Goal: Task Accomplishment & Management: Manage account settings

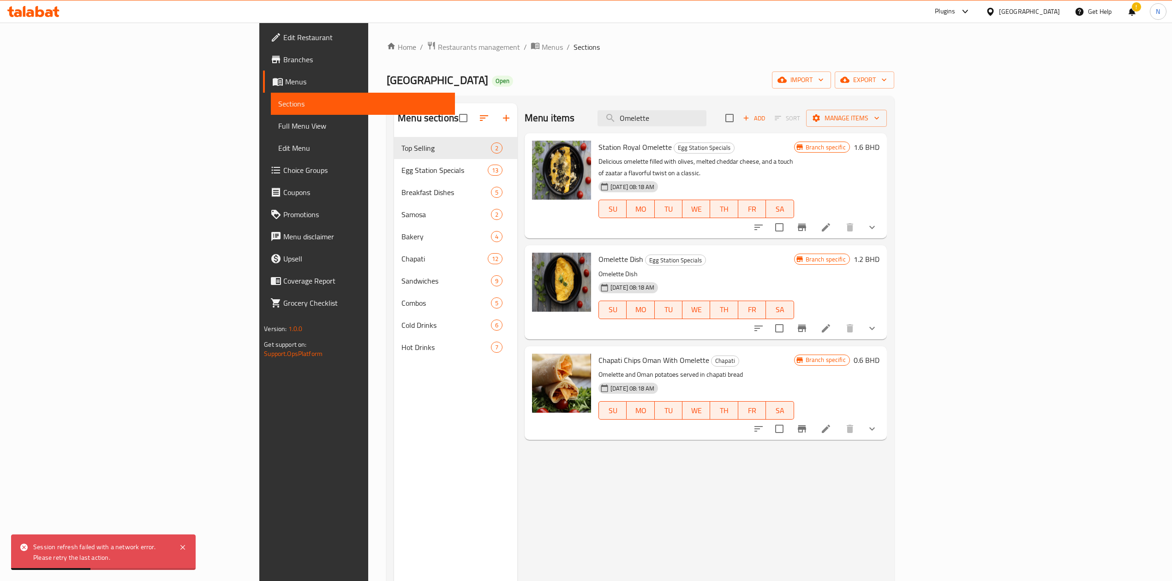
click at [1041, 6] on div "Bahrain" at bounding box center [1022, 11] width 89 height 22
click at [1041, 7] on div "[GEOGRAPHIC_DATA]" at bounding box center [1029, 11] width 61 height 10
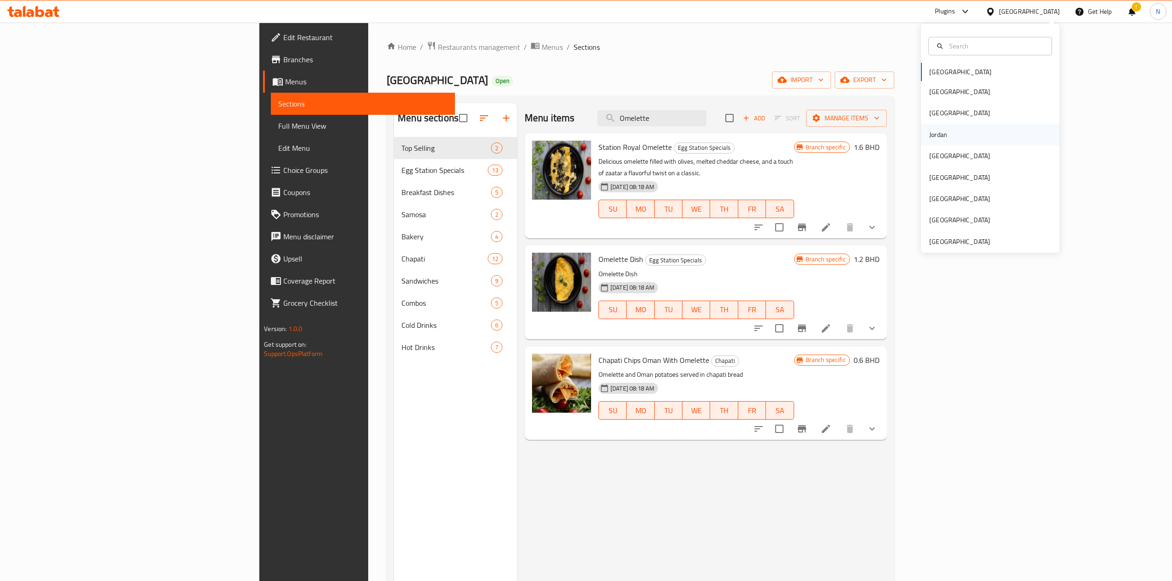
click at [930, 128] on div "Jordan" at bounding box center [938, 134] width 33 height 21
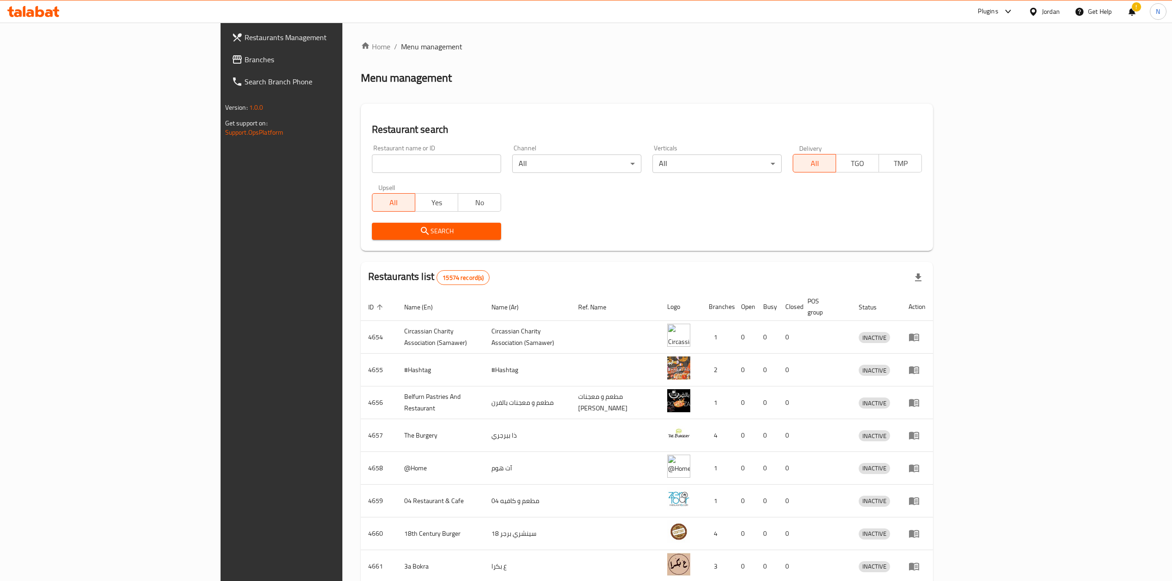
click at [397, 159] on input "search" at bounding box center [436, 164] width 129 height 18
paste input "778558"
type input "778558"
click at [406, 233] on span "Search" at bounding box center [436, 232] width 114 height 12
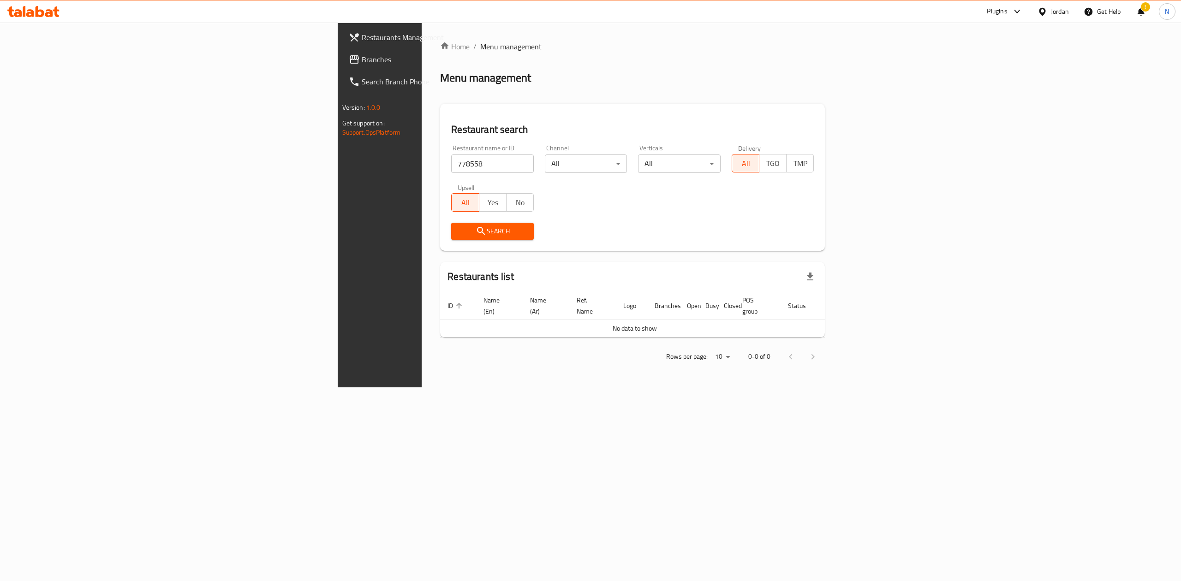
click at [676, 331] on div "Home / Menu management Menu management Restaurant search Restaurant name or ID …" at bounding box center [632, 205] width 385 height 328
click at [362, 63] on span "Branches" at bounding box center [445, 59] width 166 height 11
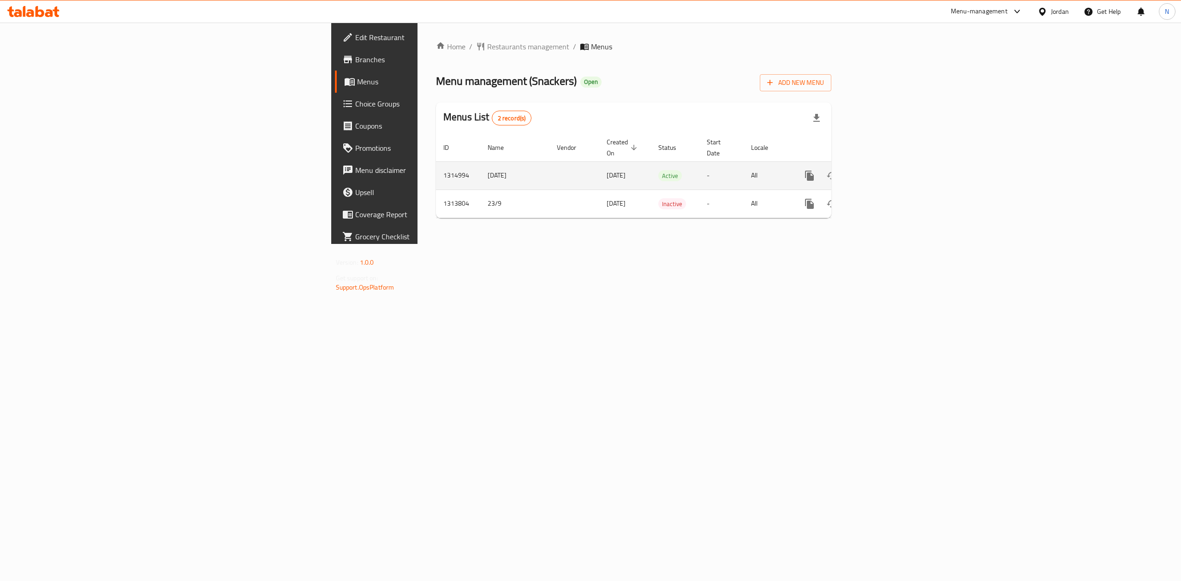
click at [887, 168] on link "enhanced table" at bounding box center [876, 176] width 22 height 22
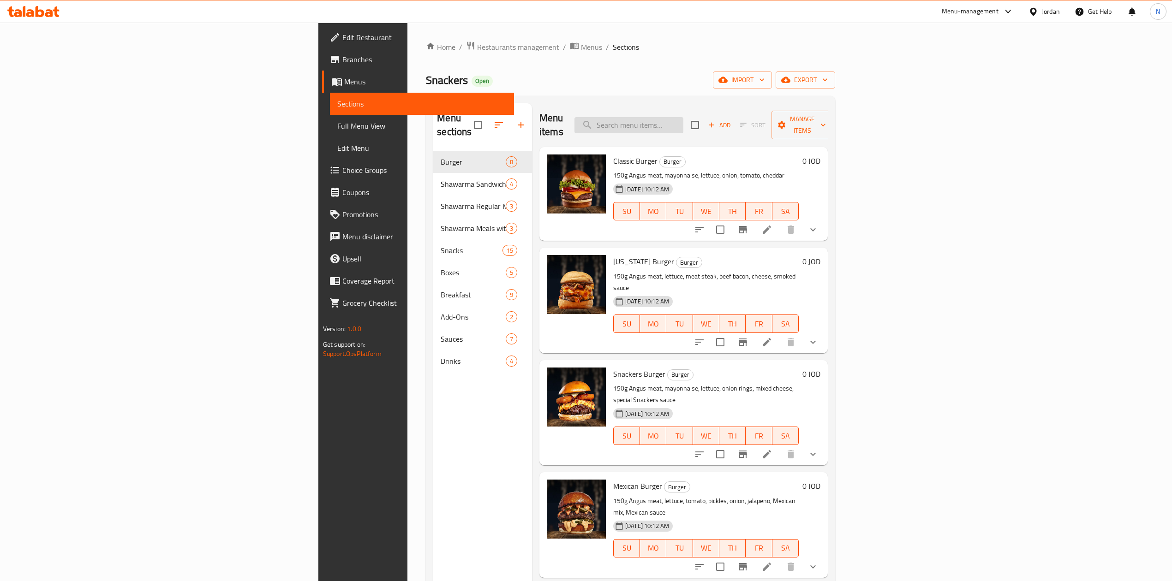
click at [683, 120] on input "search" at bounding box center [628, 125] width 109 height 16
paste input "Regular Shawarma Meal"
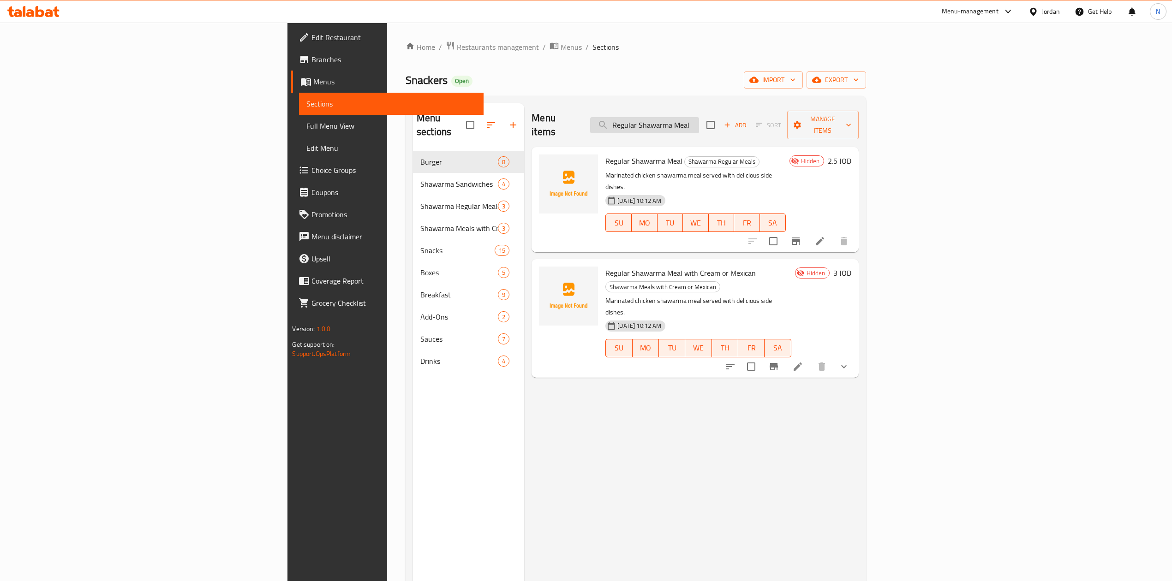
click at [699, 117] on input "Regular Shawarma Meal" at bounding box center [644, 125] width 109 height 16
paste input "Supe"
click at [699, 117] on input "Super Shawarma Meal" at bounding box center [644, 125] width 109 height 16
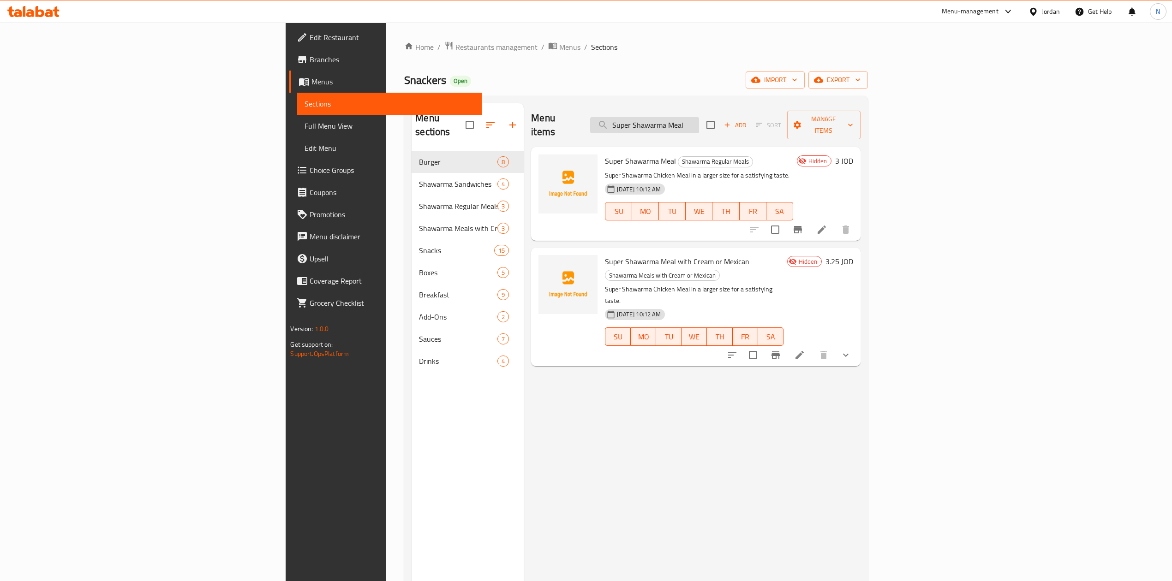
click at [699, 126] on input "Super Shawarma Meal" at bounding box center [644, 125] width 109 height 16
paste input "Double"
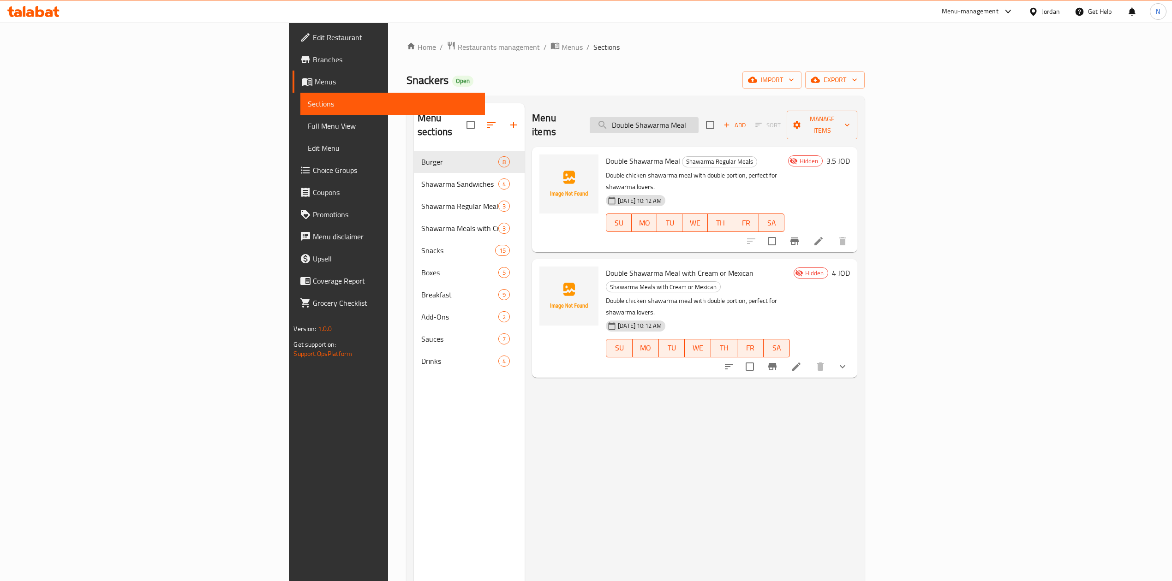
click at [698, 117] on input "Double Shawarma Meal" at bounding box center [644, 125] width 109 height 16
paste input "Regular Shawarma Meal with Cream or Mexican"
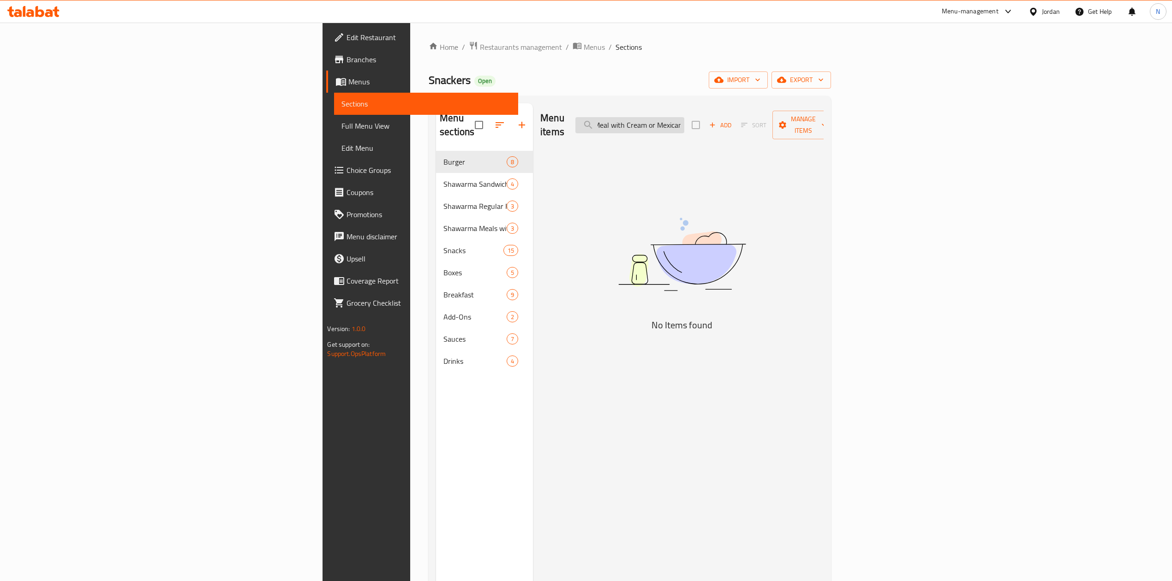
click at [684, 117] on input "Double Regular Shawarma Meal with Cream or MexicanMeal" at bounding box center [629, 125] width 109 height 16
paste input "Regular Shawarma Meal with Cream or Mexican"
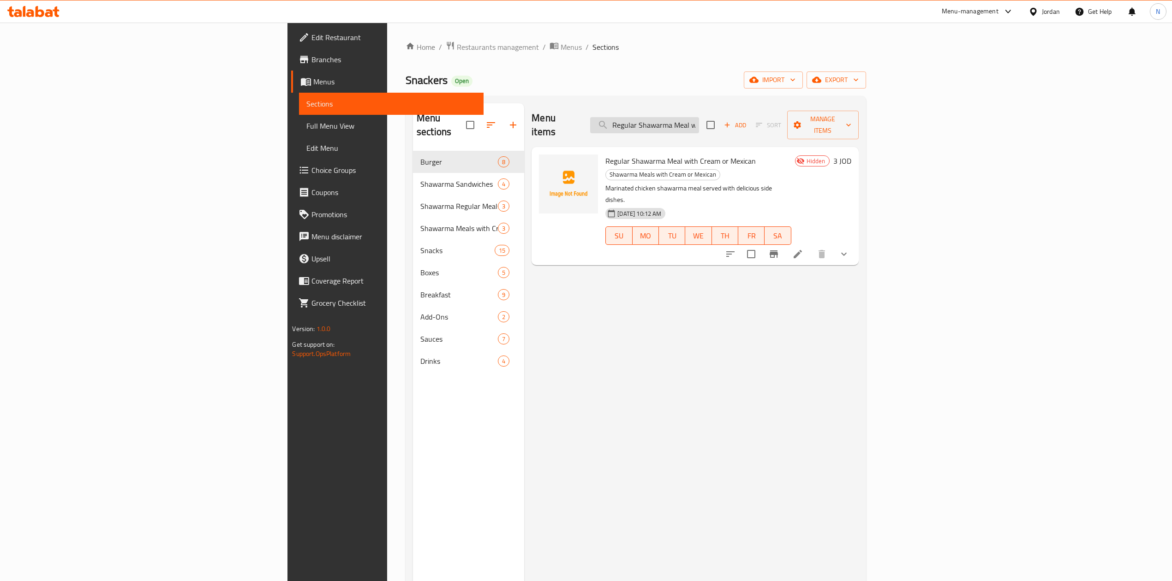
click at [699, 117] on input "Regular Shawarma Meal with Cream or Mexican" at bounding box center [644, 125] width 109 height 16
paste input "Supe"
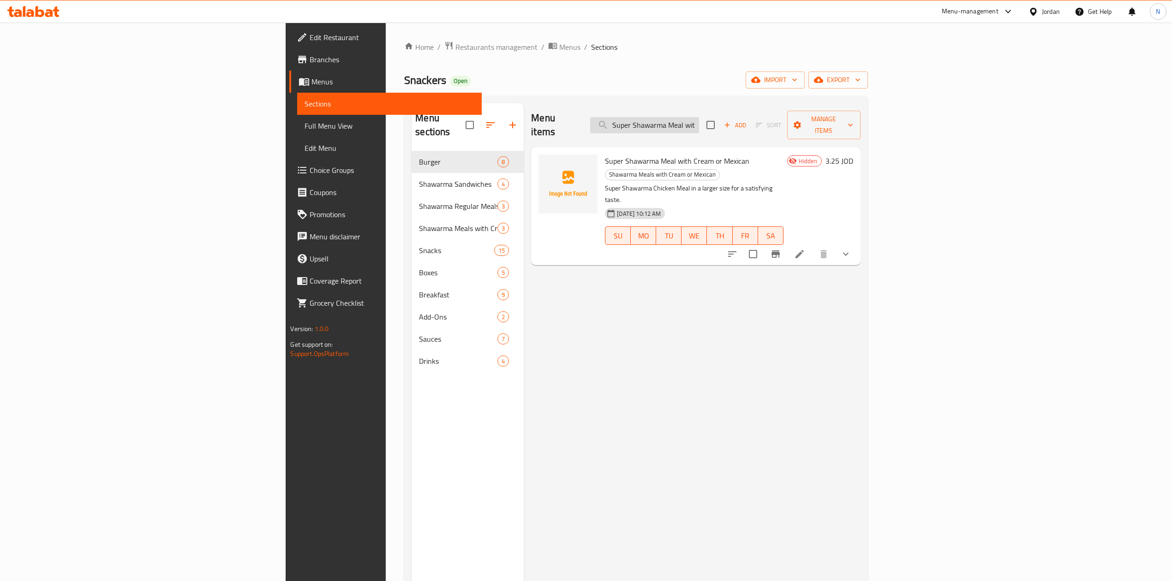
click at [699, 117] on input "Super Shawarma Meal with Cream or Mexican" at bounding box center [644, 125] width 109 height 16
paste input "Double"
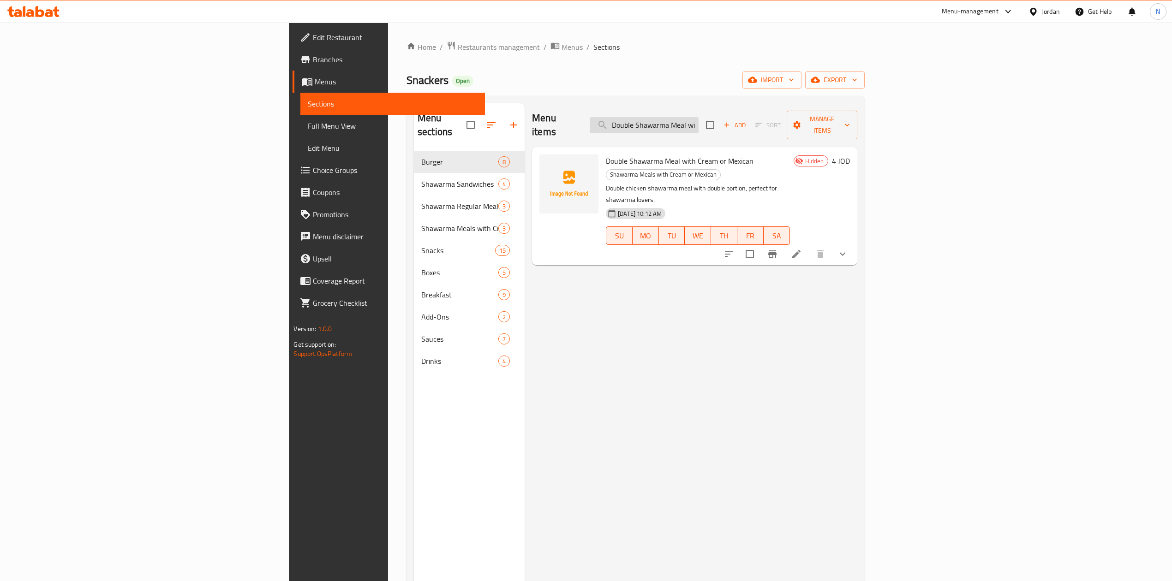
click at [698, 120] on input "Double Shawarma Meal with Cream or Mexican" at bounding box center [644, 125] width 109 height 16
paste input "Regular Shawarma Meal"
click at [698, 120] on input "Double Shawarma Meal with Cream or Mexican" at bounding box center [644, 125] width 109 height 16
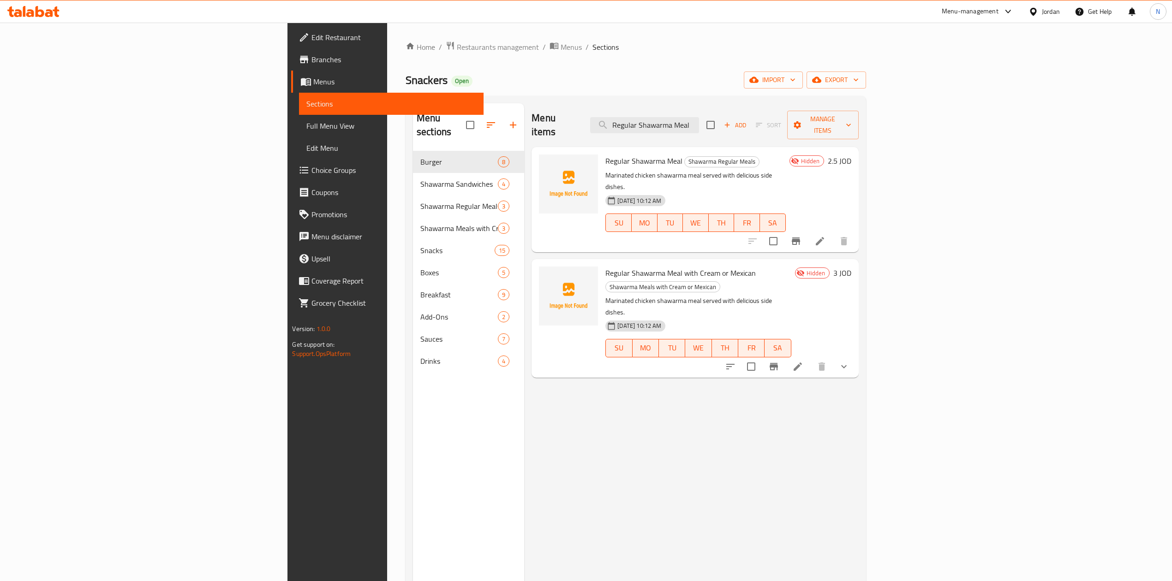
type input "Regular Shawarma Meal"
click at [825, 236] on icon at bounding box center [819, 241] width 11 height 11
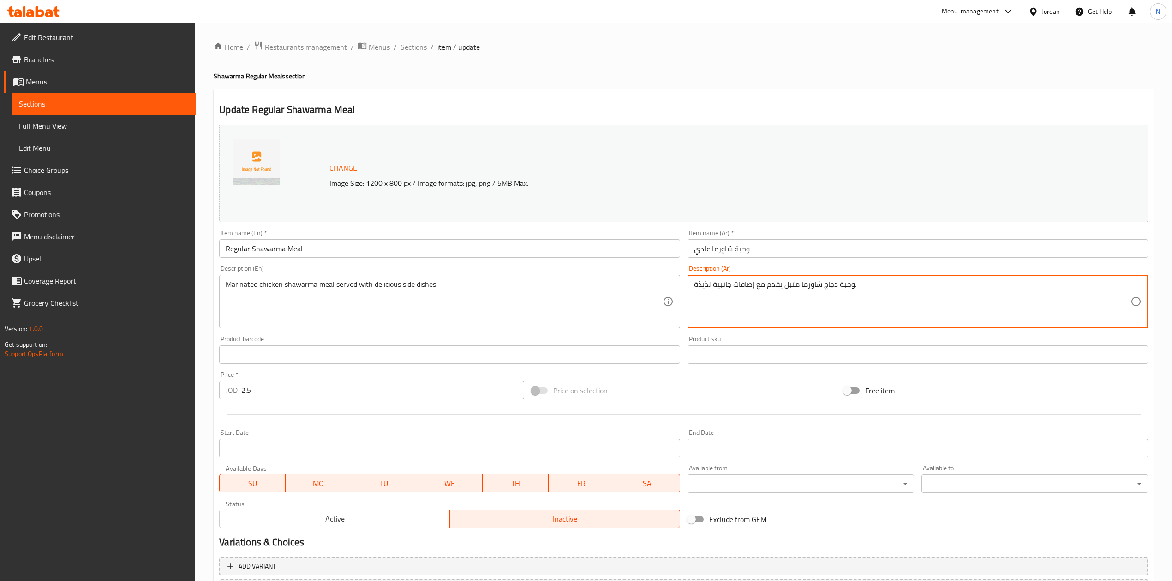
click at [738, 301] on textarea "وجبة دجاج شاورما متبل يقدم مع إضافات جانبية لذيذة." at bounding box center [912, 302] width 436 height 44
drag, startPoint x: 738, startPoint y: 301, endPoint x: 739, endPoint y: 314, distance: 12.9
click at [739, 314] on textarea "وجبة دجاج شاورما متبل يقدم مع إضافات جانبية لذيذة." at bounding box center [912, 302] width 436 height 44
click at [770, 308] on textarea "وجبة دجاج شاورما متبل يقدم مع إضافات جانبية لذيذة." at bounding box center [912, 302] width 436 height 44
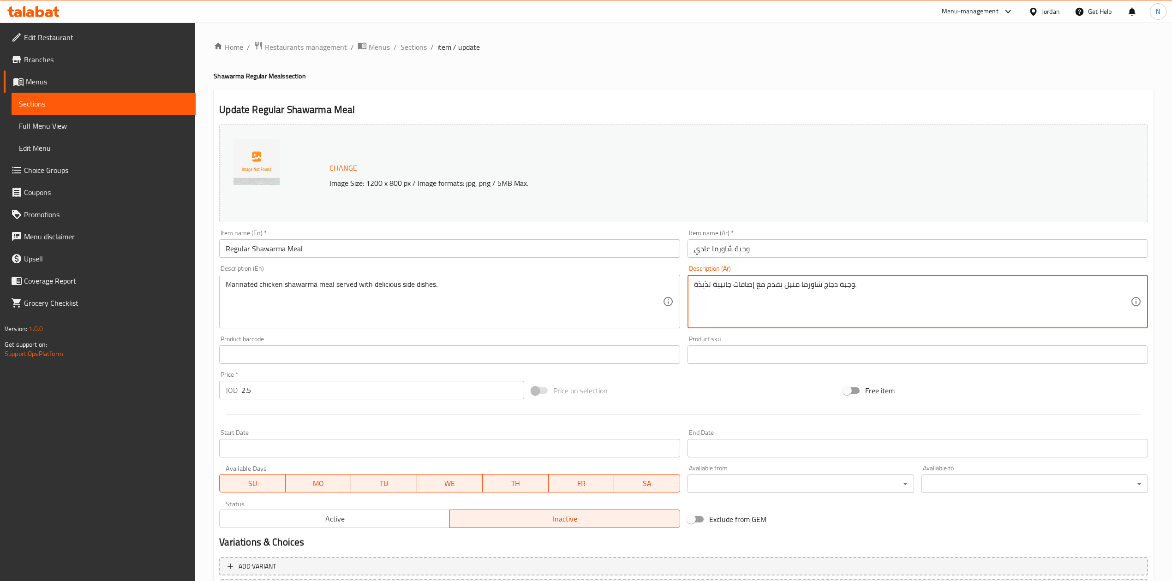
click at [770, 308] on textarea "وجبة دجاج شاورما متبل يقدم مع إضافات جانبية لذيذة." at bounding box center [912, 302] width 436 height 44
click at [882, 301] on textarea "وجبة دجاج شاورما متبل يقدم مع إضافات جانبية لذيذة." at bounding box center [912, 302] width 436 height 44
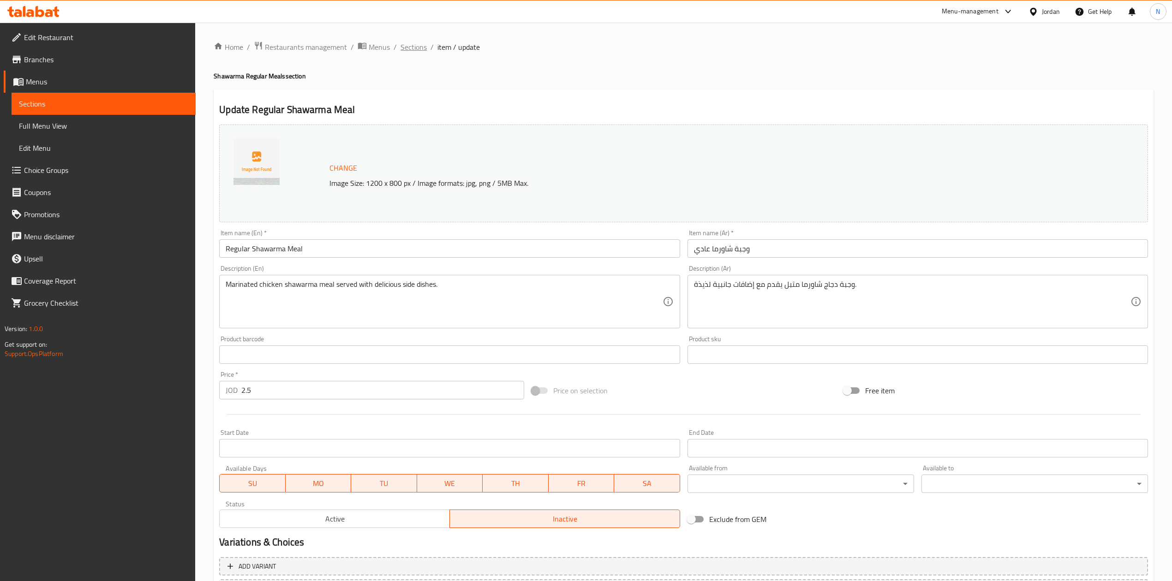
click at [419, 50] on span "Sections" at bounding box center [413, 47] width 26 height 11
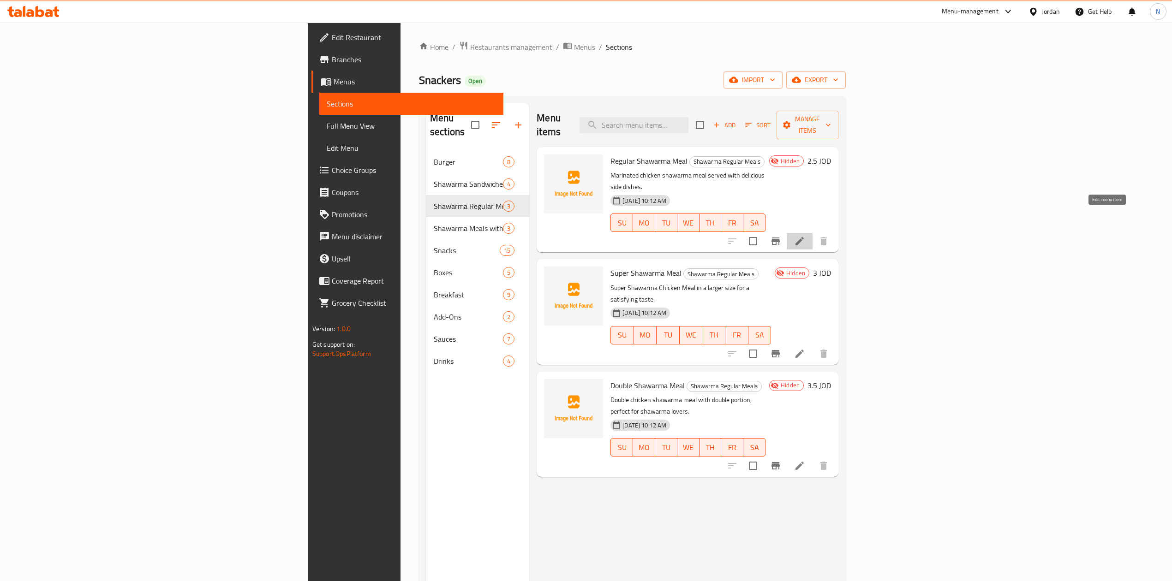
click at [805, 236] on icon at bounding box center [799, 241] width 11 height 11
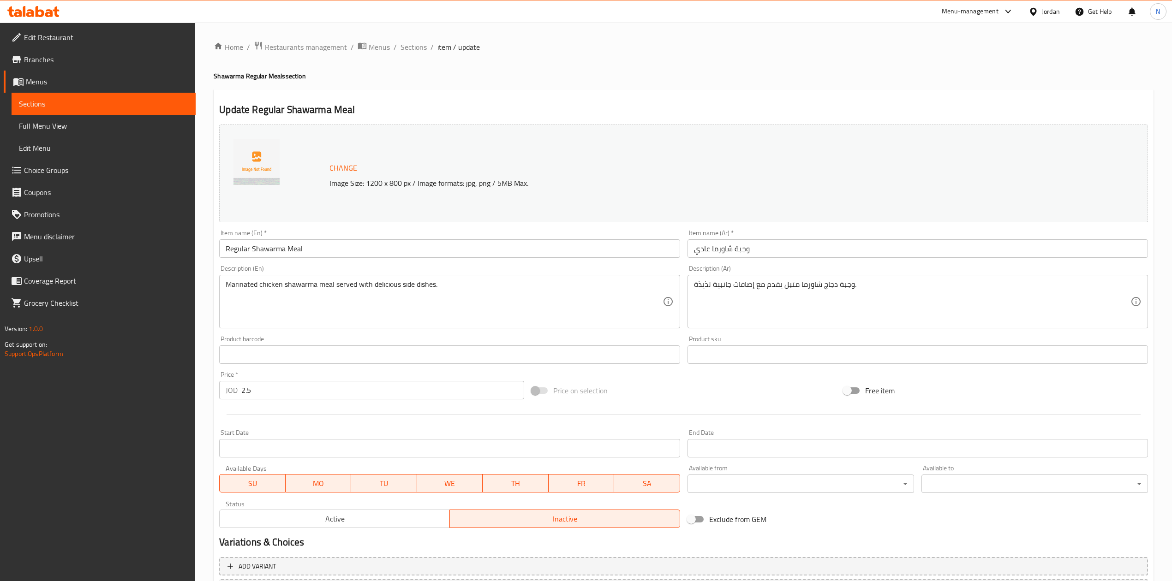
drag, startPoint x: 245, startPoint y: 327, endPoint x: 344, endPoint y: 100, distance: 247.3
click at [246, 327] on div "Marinated chicken shawarma meal served with delicious side dishes. Description …" at bounding box center [449, 302] width 460 height 54
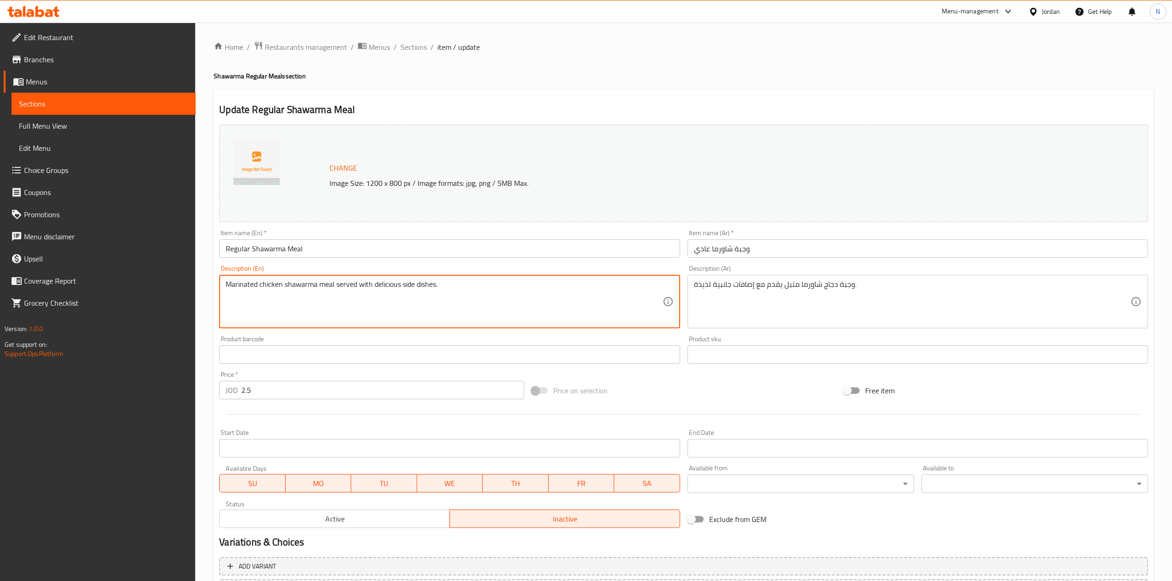
click at [1045, 15] on div "Jordan" at bounding box center [1051, 11] width 18 height 10
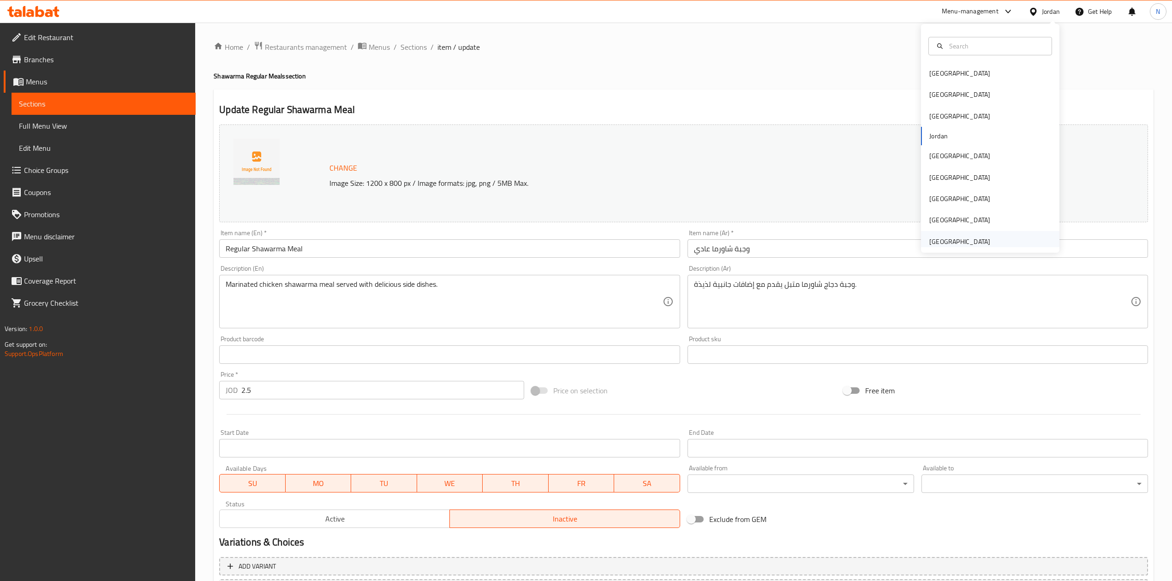
click at [1013, 241] on div "[GEOGRAPHIC_DATA]" at bounding box center [990, 241] width 138 height 21
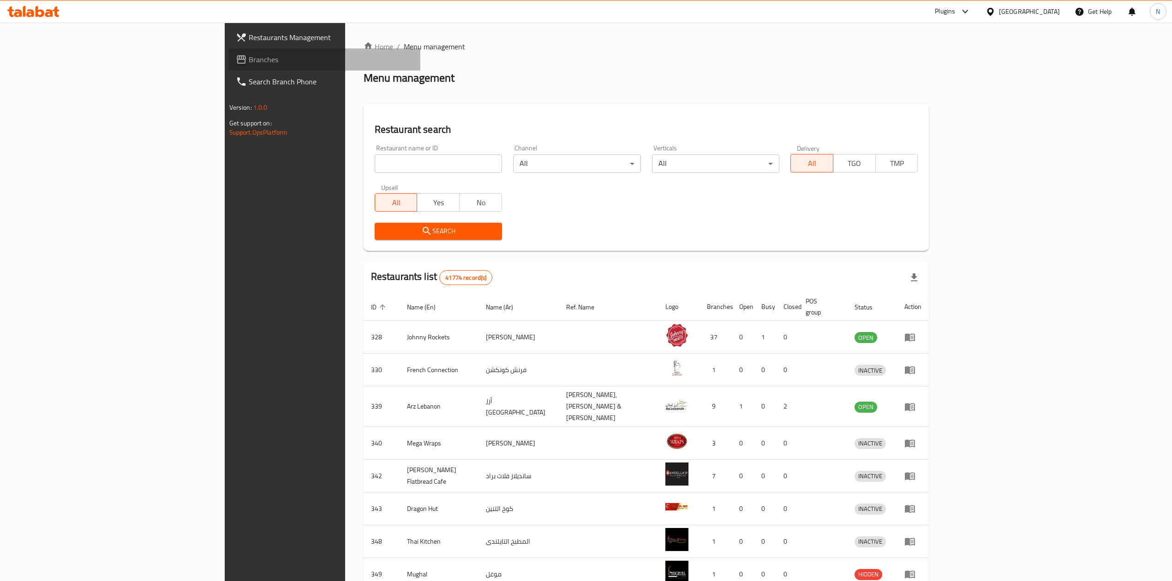
click at [249, 54] on span "Branches" at bounding box center [331, 59] width 164 height 11
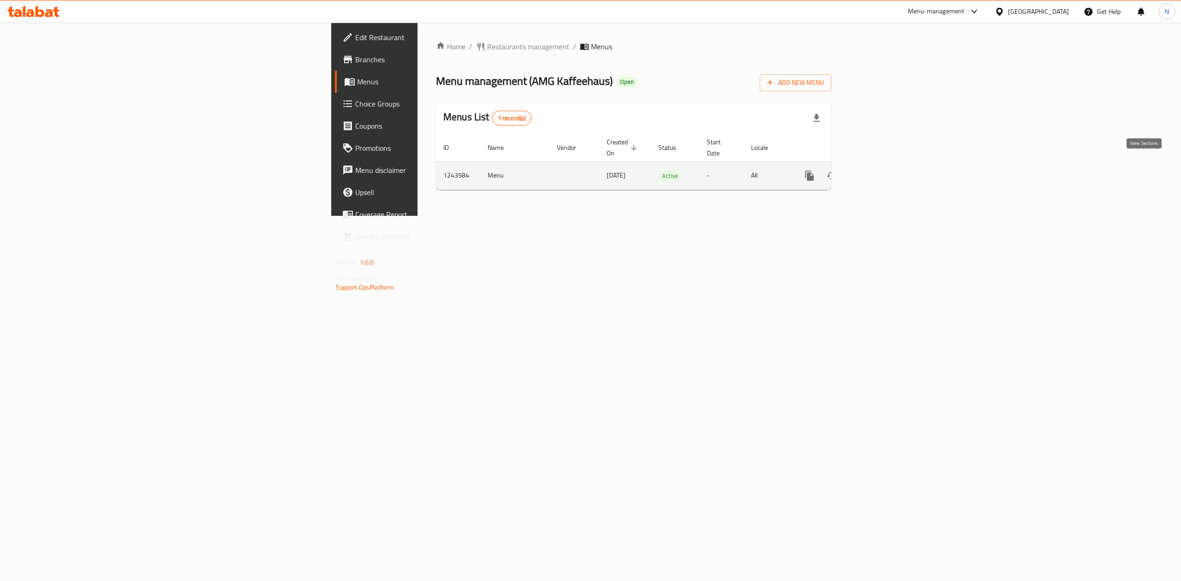
click at [882, 170] on icon "enhanced table" at bounding box center [875, 175] width 11 height 11
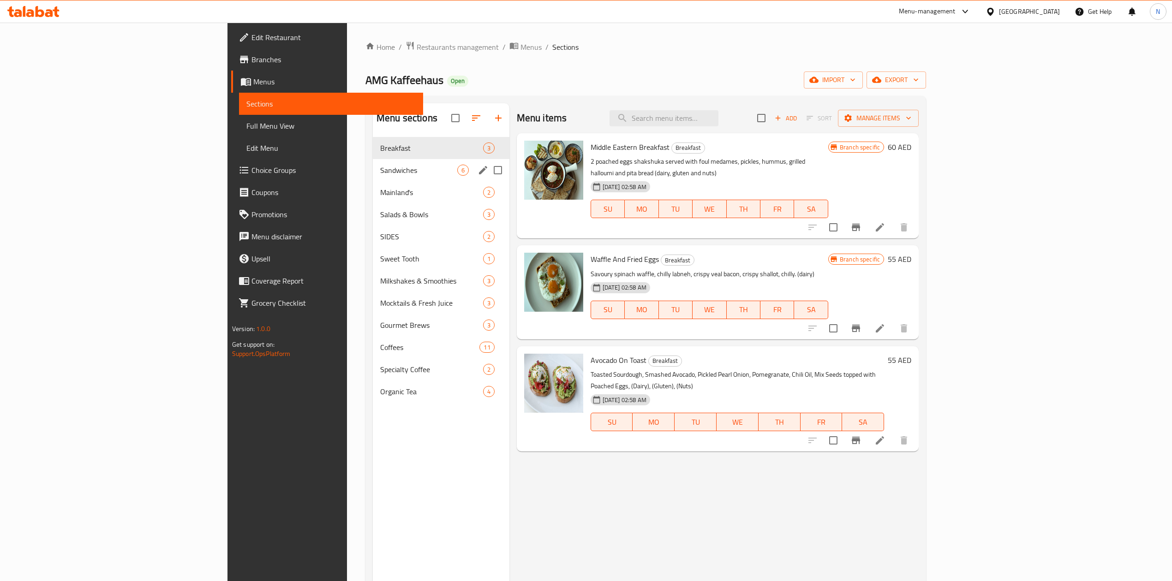
click at [414, 170] on div "Sandwiches 6" at bounding box center [441, 170] width 137 height 22
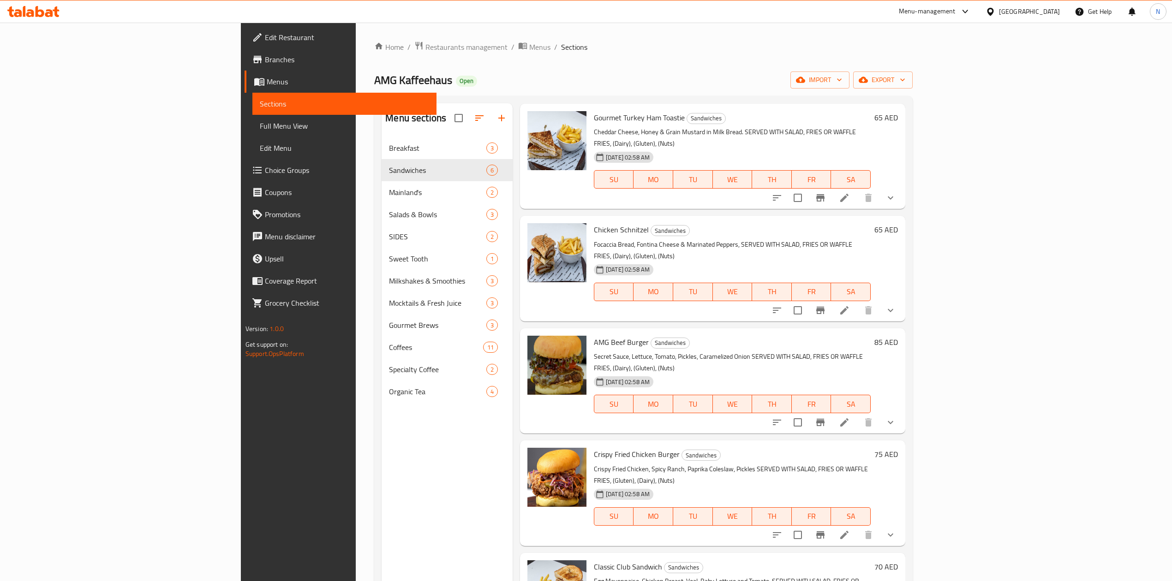
scroll to position [46, 0]
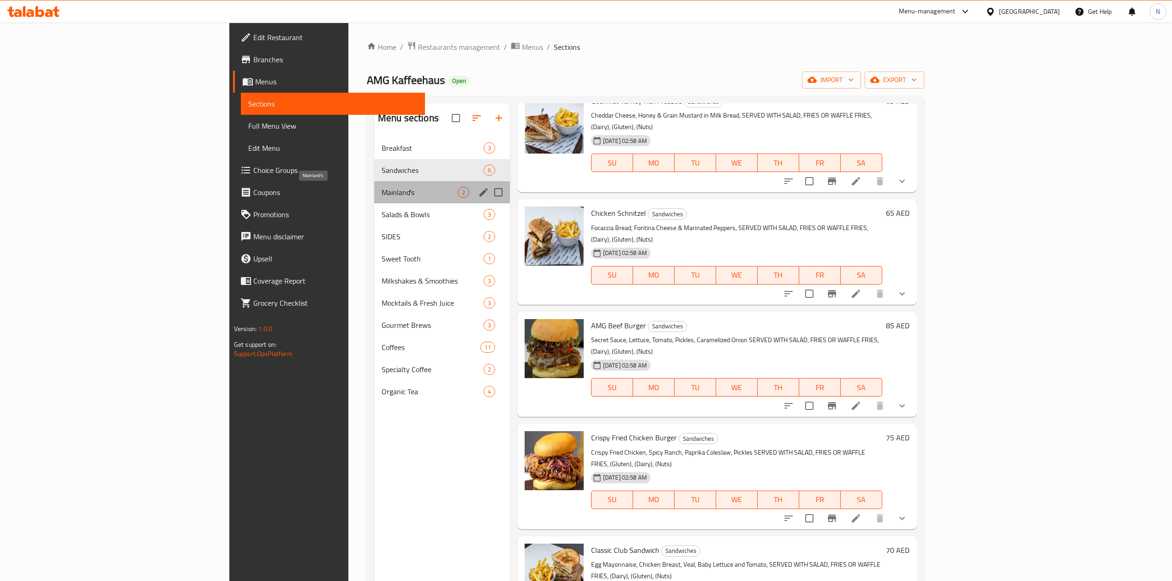
click at [381, 191] on span "Mainland's" at bounding box center [419, 192] width 76 height 11
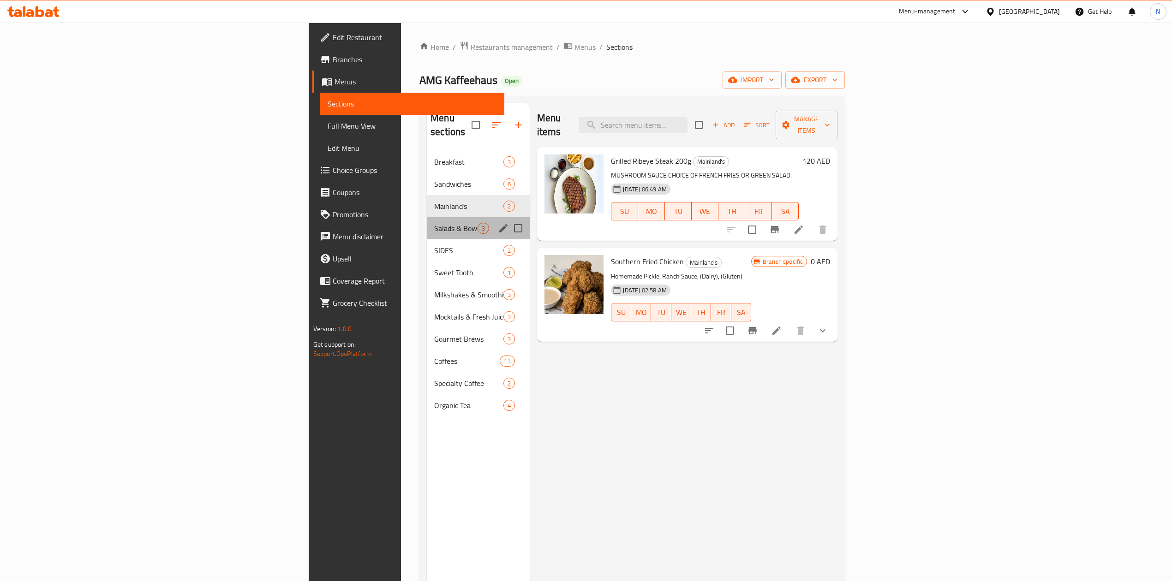
click at [427, 220] on div "Salads & Bowls 3" at bounding box center [478, 228] width 103 height 22
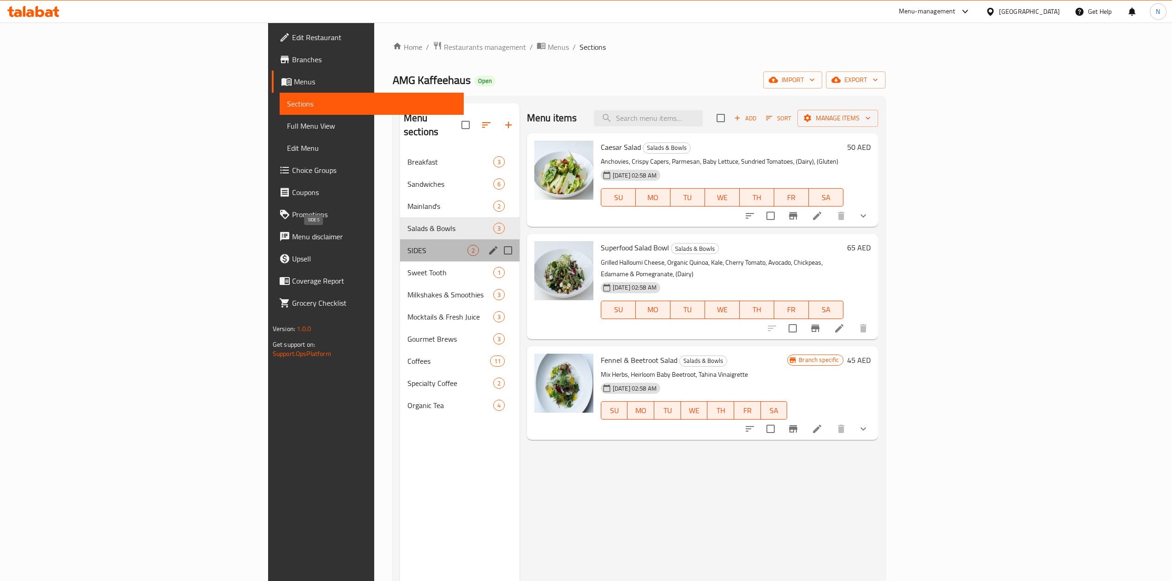
click at [407, 245] on span "SIDES" at bounding box center [437, 250] width 60 height 11
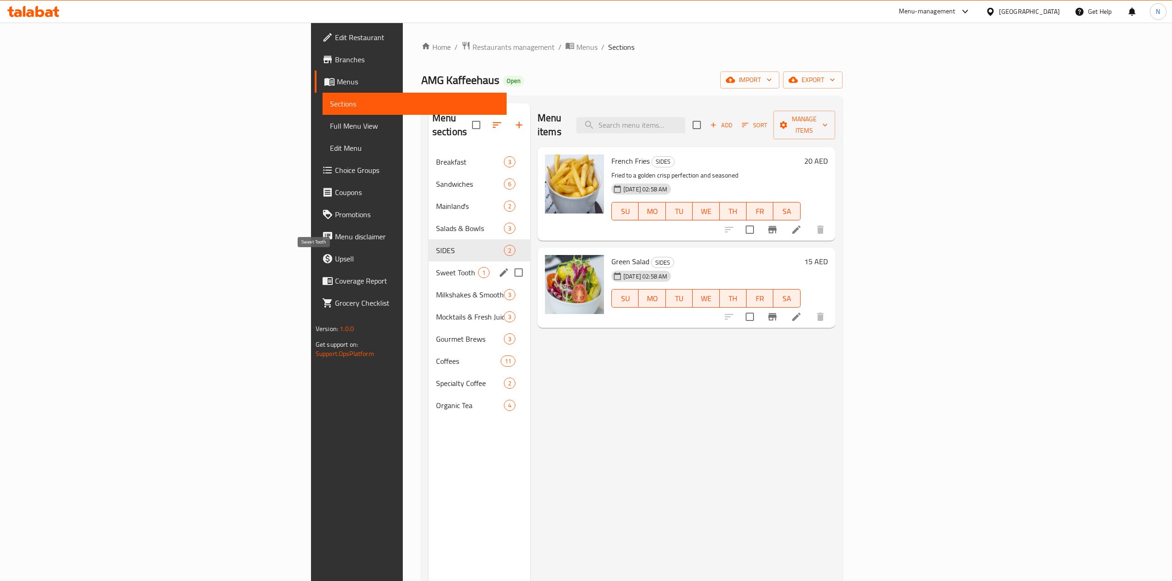
click at [436, 267] on span "Sweet Tooth" at bounding box center [457, 272] width 42 height 11
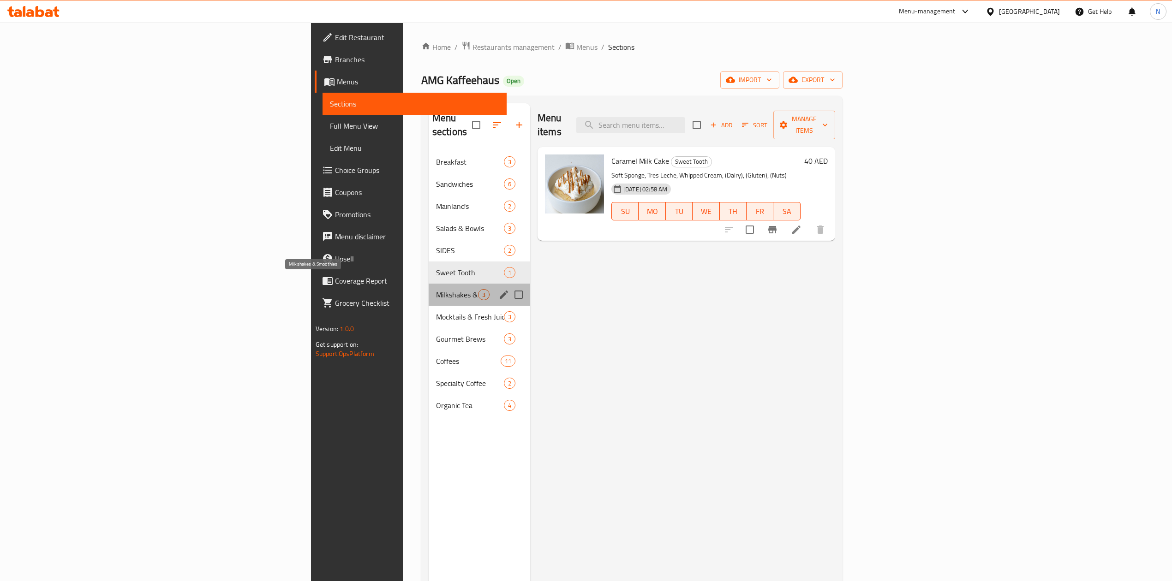
click at [436, 289] on span "Milkshakes & Smoothies" at bounding box center [457, 294] width 42 height 11
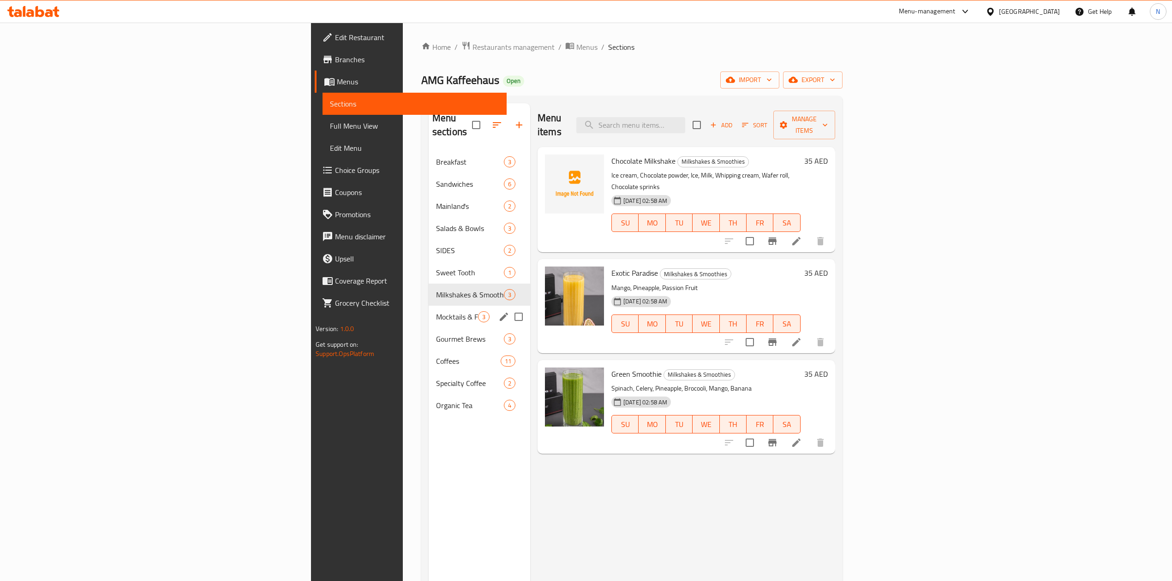
click at [429, 312] on div "Mocktails & Fresh Juice 3" at bounding box center [479, 317] width 101 height 22
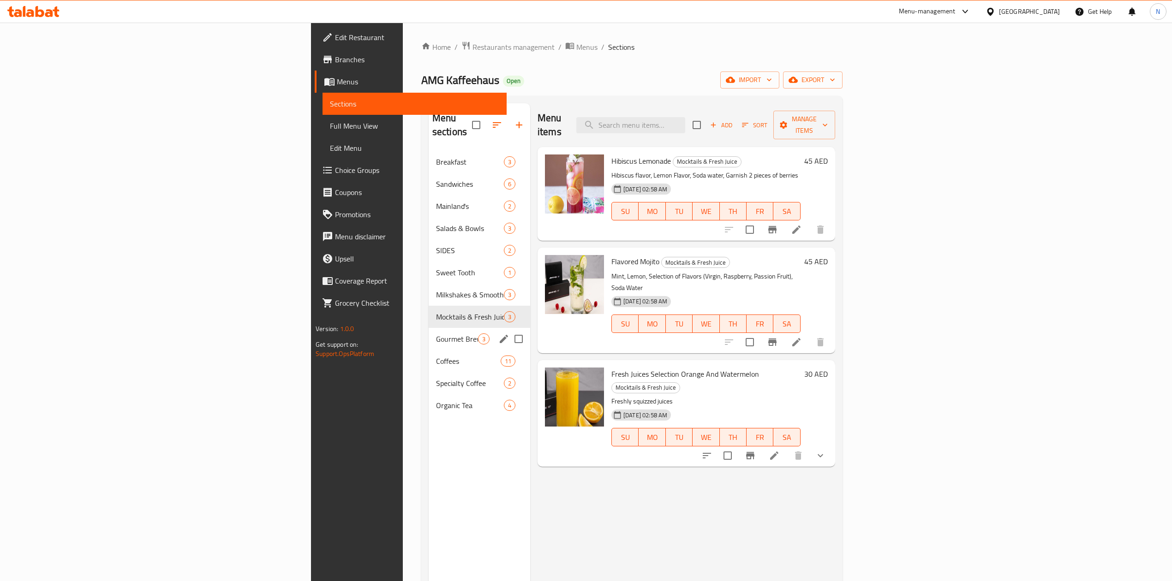
click at [436, 334] on span "Gourmet Brews" at bounding box center [457, 339] width 42 height 11
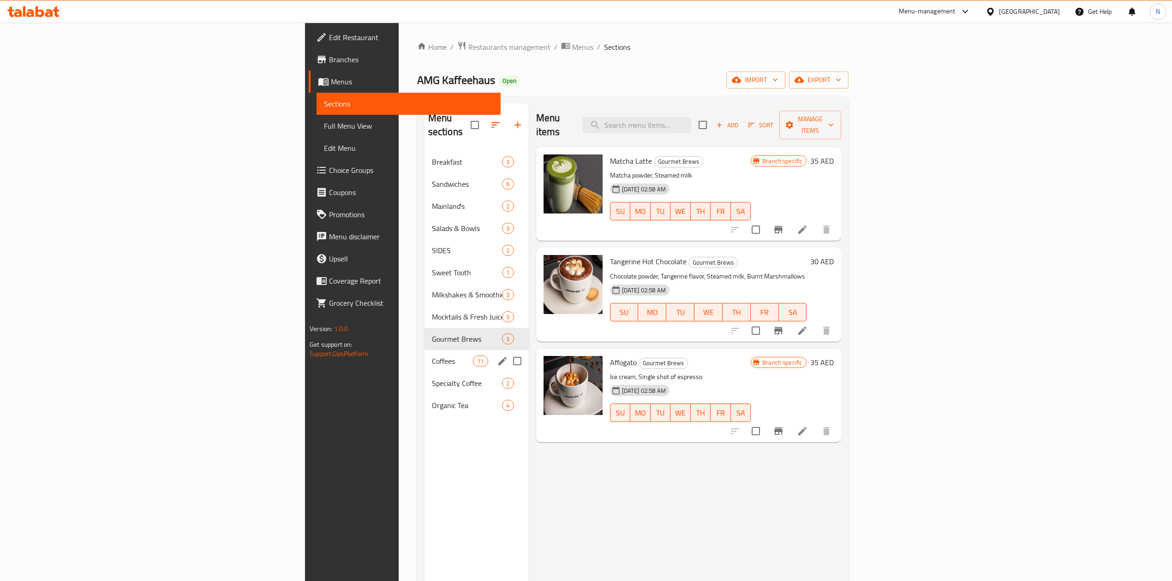
click at [424, 353] on div "Coffees 11" at bounding box center [476, 361] width 104 height 22
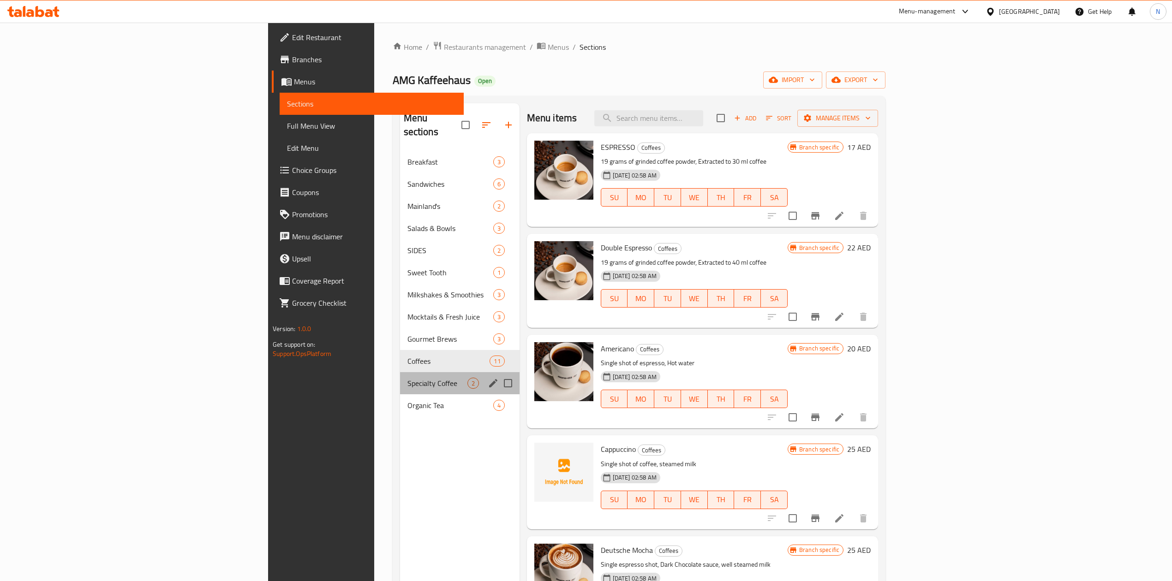
drag, startPoint x: 334, startPoint y: 372, endPoint x: 518, endPoint y: 337, distance: 186.9
click at [495, 358] on div "Menu sections Breakfast 3 Sandwiches 6 Mainland's 2 Salads & Bowls 3 SIDES 2 Sw…" at bounding box center [639, 393] width 478 height 581
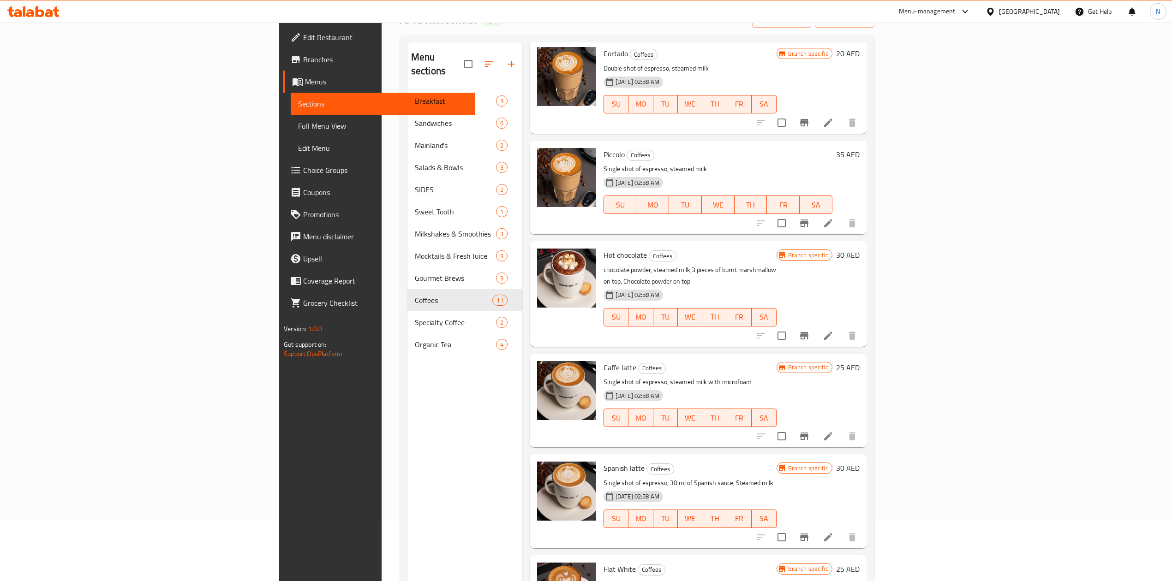
scroll to position [130, 0]
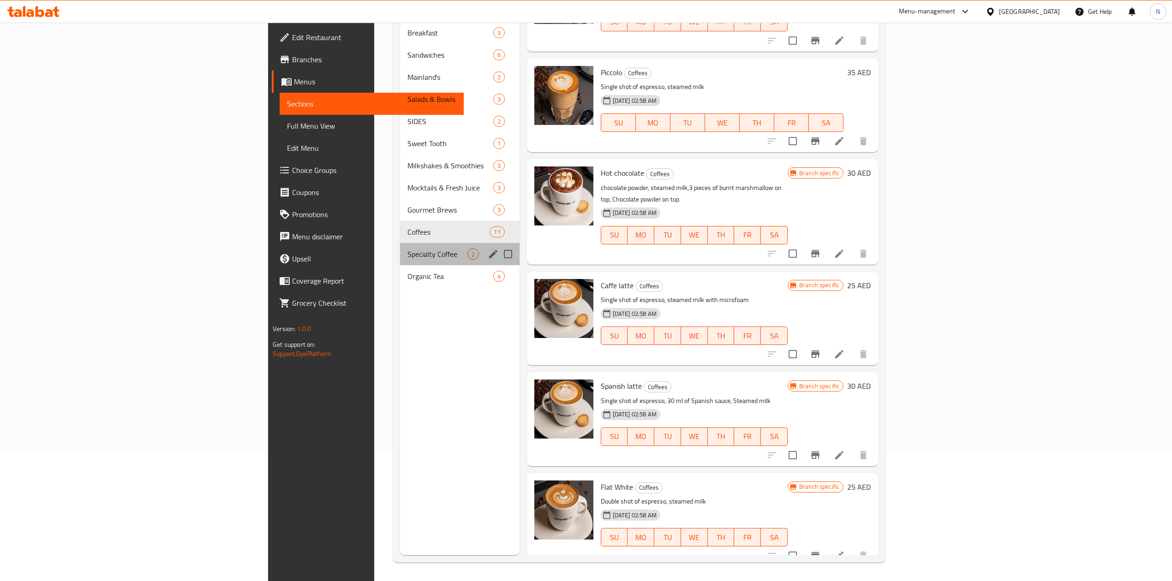
click at [400, 247] on div "Specialty Coffee 2" at bounding box center [459, 254] width 119 height 22
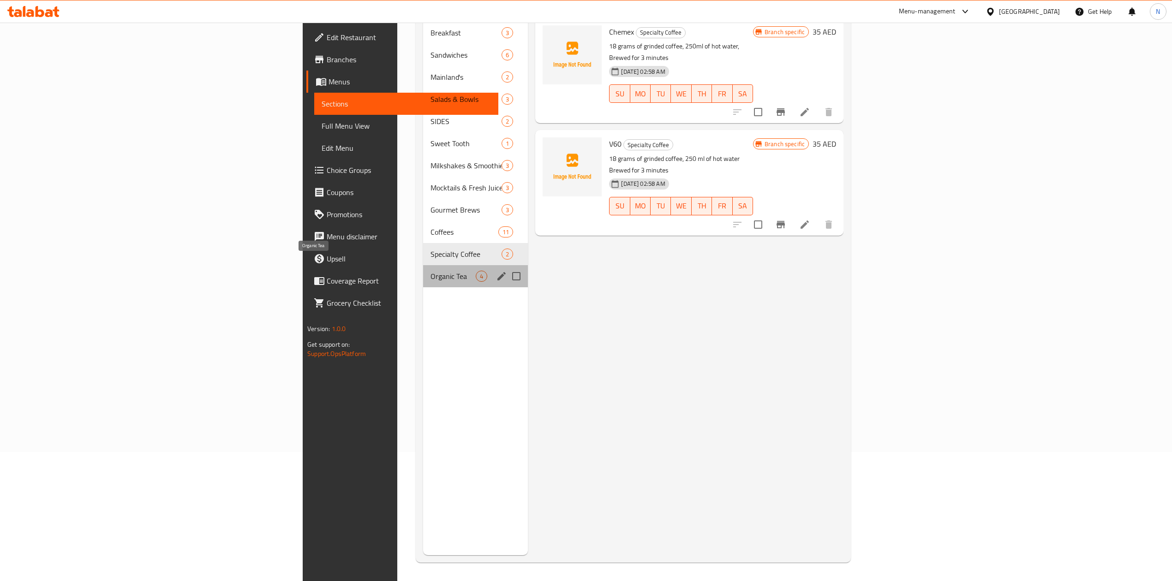
click at [430, 271] on span "Organic Tea" at bounding box center [453, 276] width 46 height 11
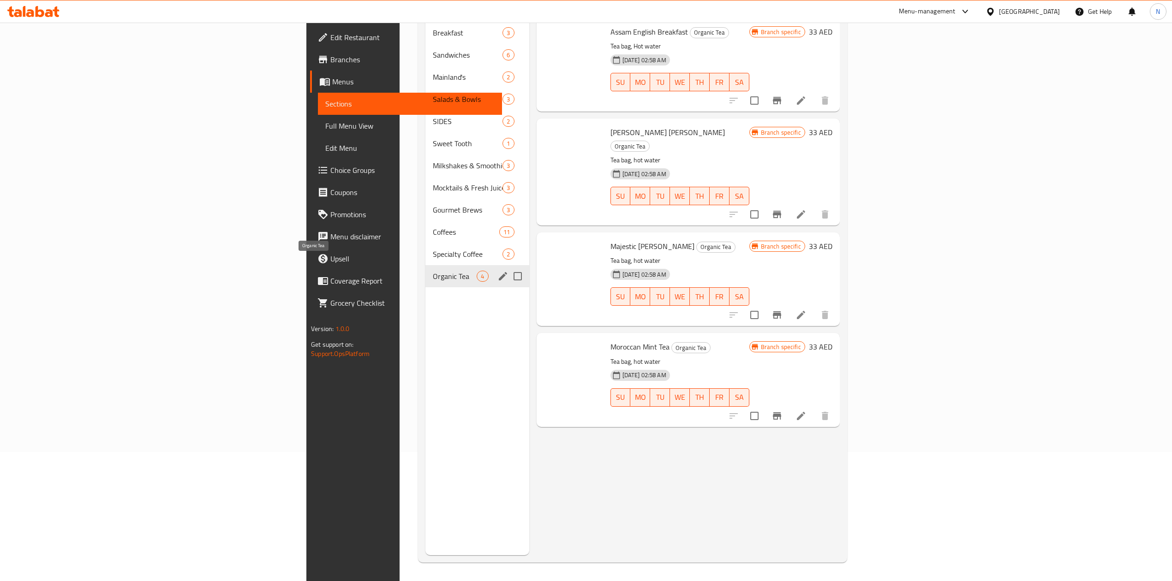
click at [433, 271] on span "Organic Tea" at bounding box center [455, 276] width 44 height 11
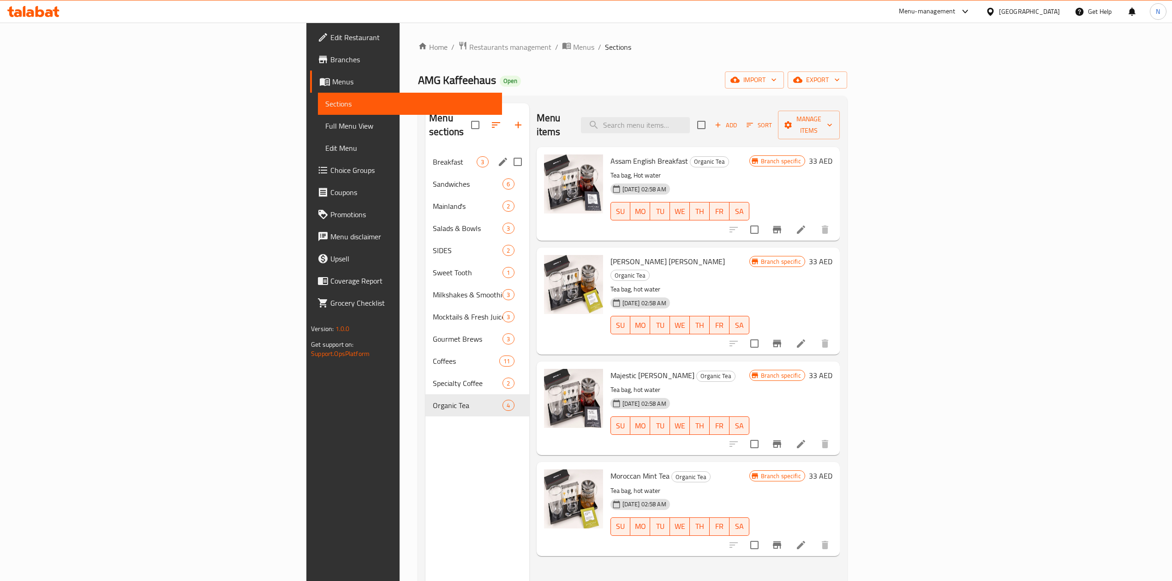
click at [425, 151] on div "Breakfast 3" at bounding box center [476, 162] width 103 height 22
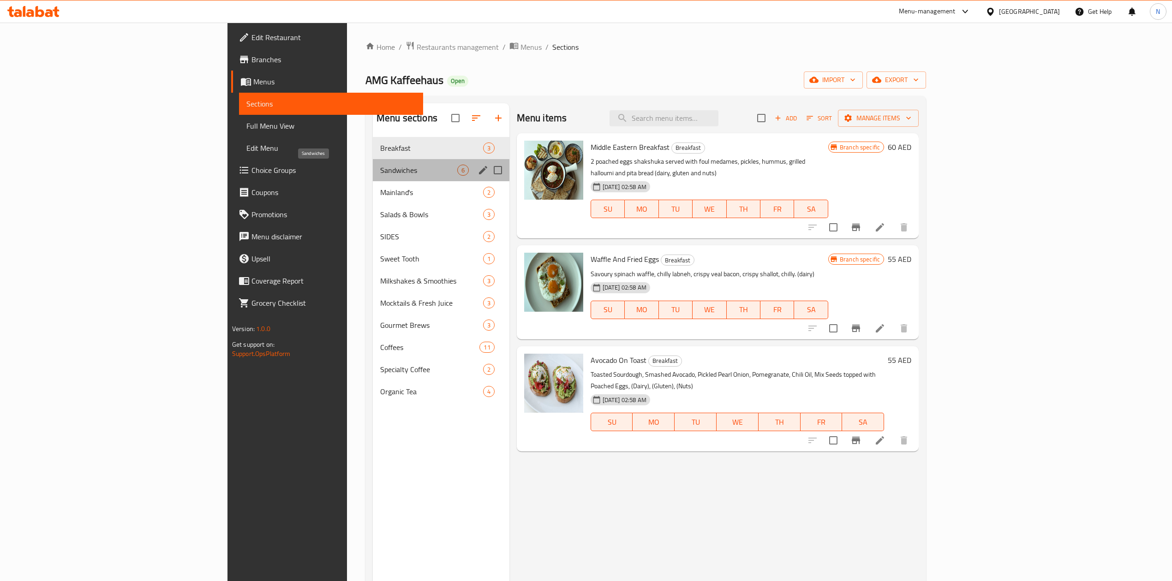
click at [380, 172] on span "Sandwiches" at bounding box center [418, 170] width 77 height 11
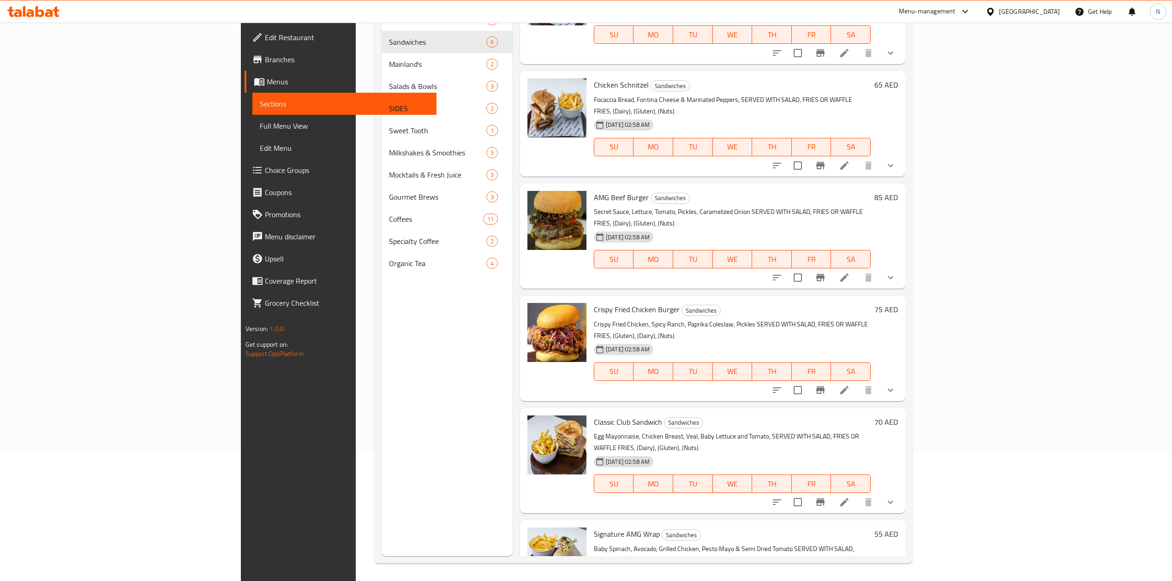
scroll to position [130, 0]
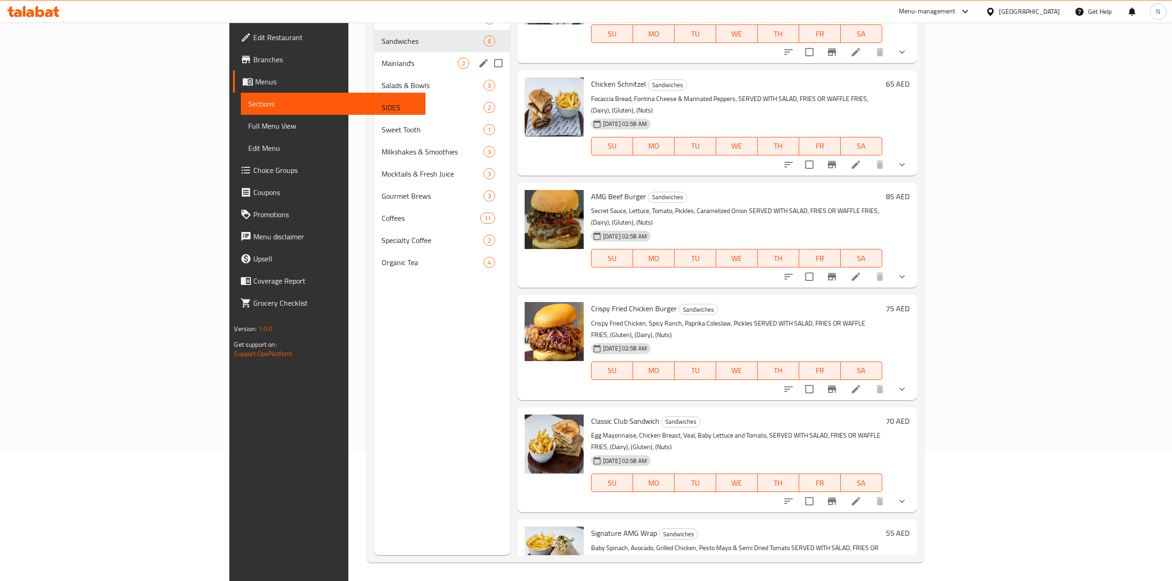
click at [381, 58] on span "Mainland's" at bounding box center [419, 63] width 76 height 11
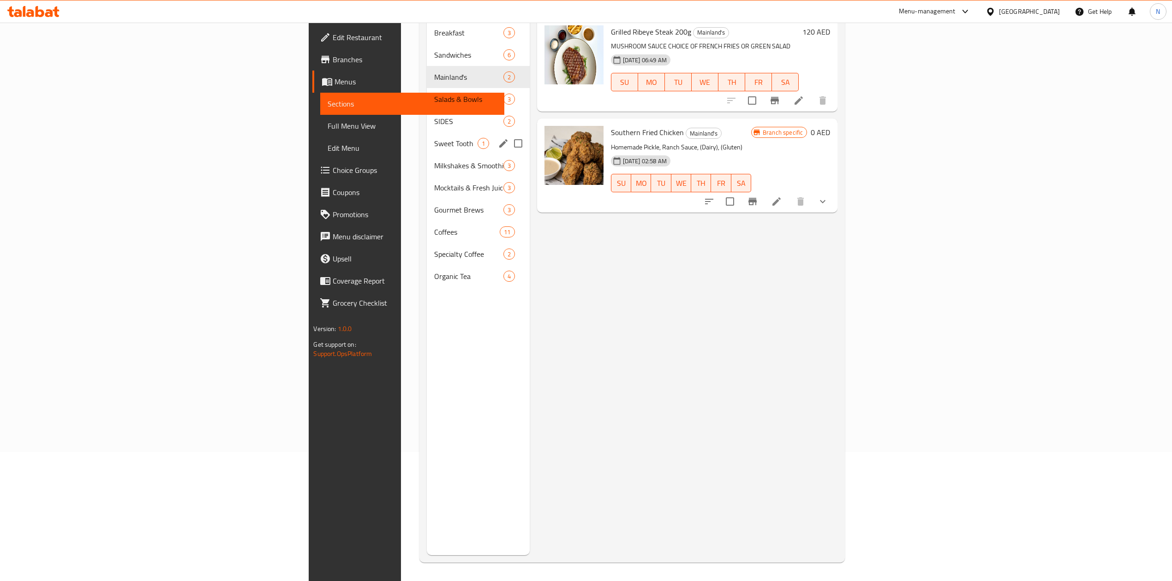
scroll to position [68, 0]
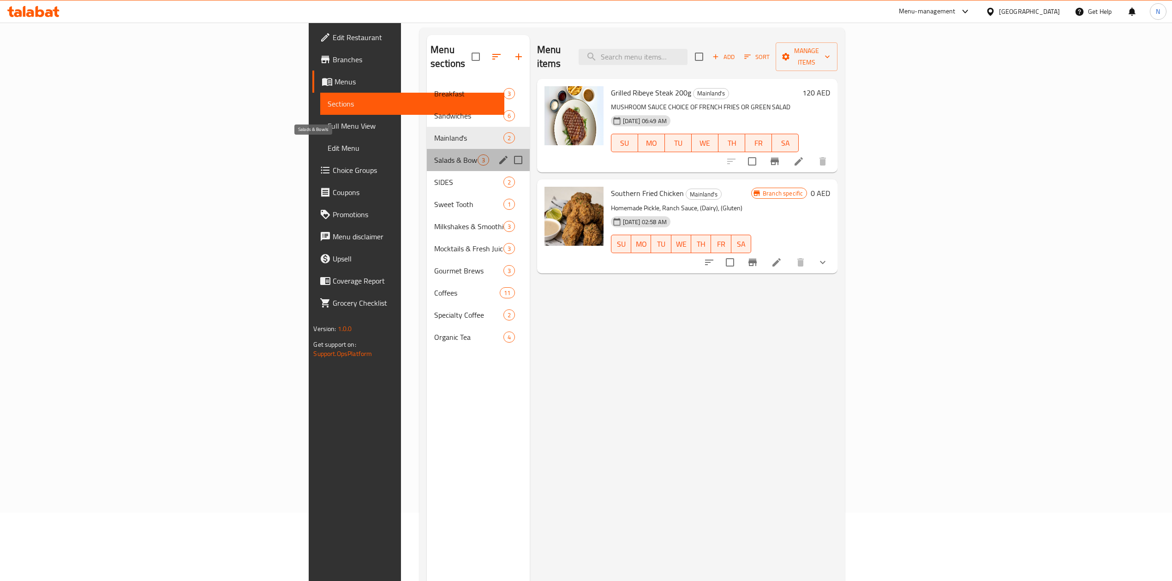
click at [434, 155] on span "Salads & Bowls" at bounding box center [455, 160] width 43 height 11
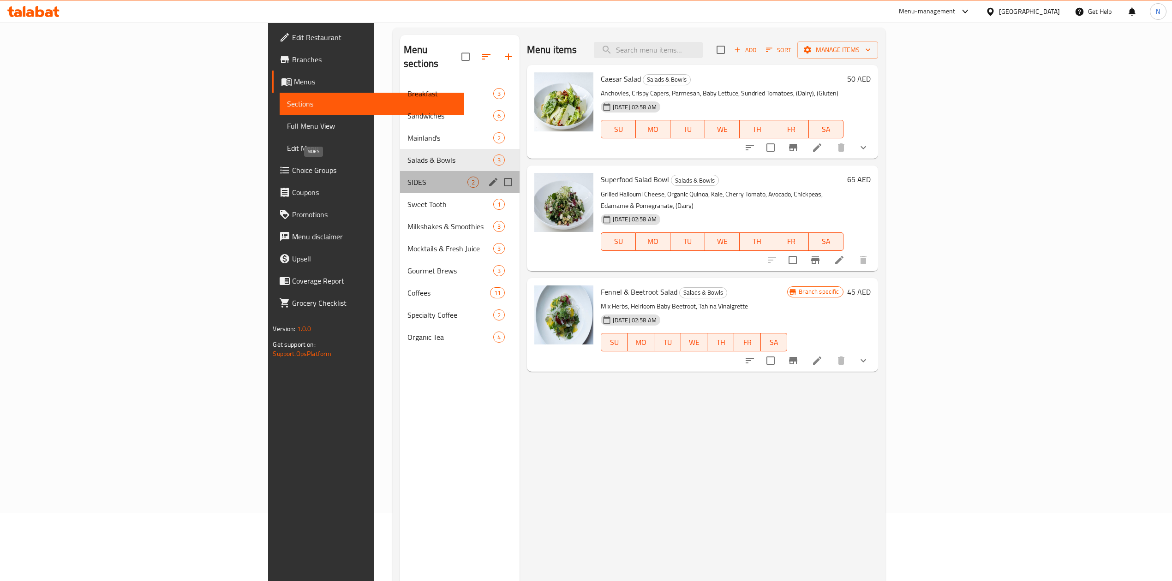
click at [407, 177] on span "SIDES" at bounding box center [437, 182] width 60 height 11
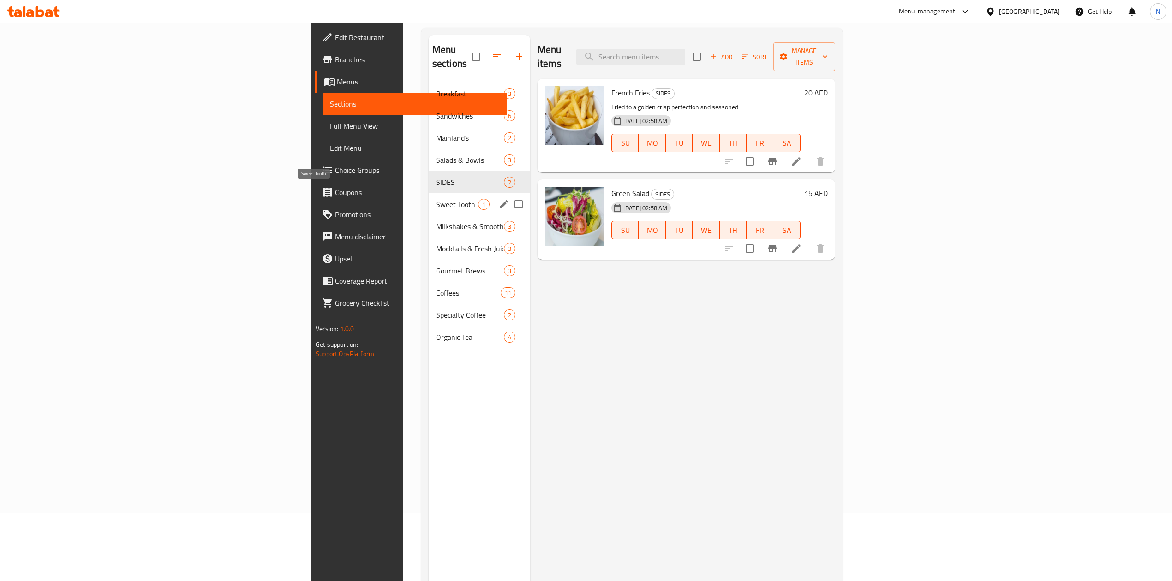
click at [436, 199] on span "Sweet Tooth" at bounding box center [457, 204] width 42 height 11
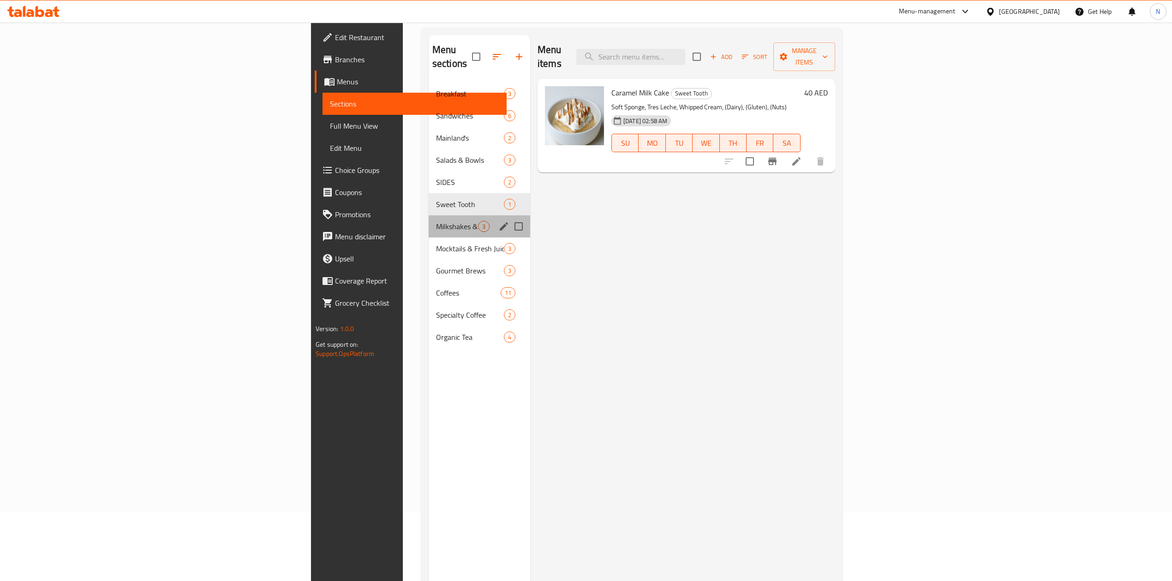
click at [429, 215] on div "Milkshakes & Smoothies 3" at bounding box center [479, 226] width 101 height 22
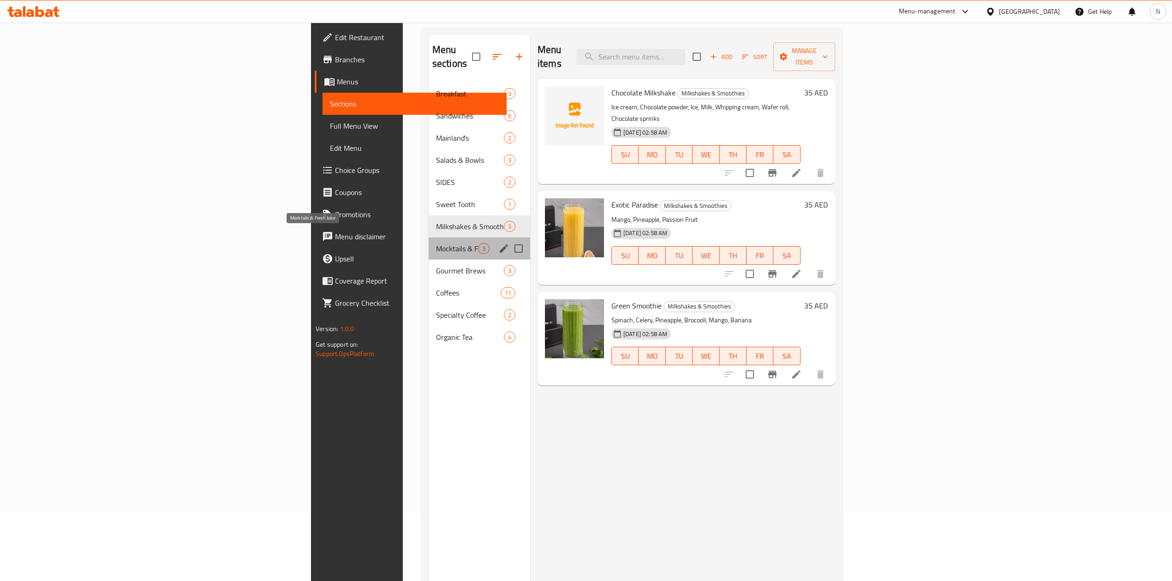
click at [436, 243] on span "Mocktails & Fresh Juice" at bounding box center [457, 248] width 42 height 11
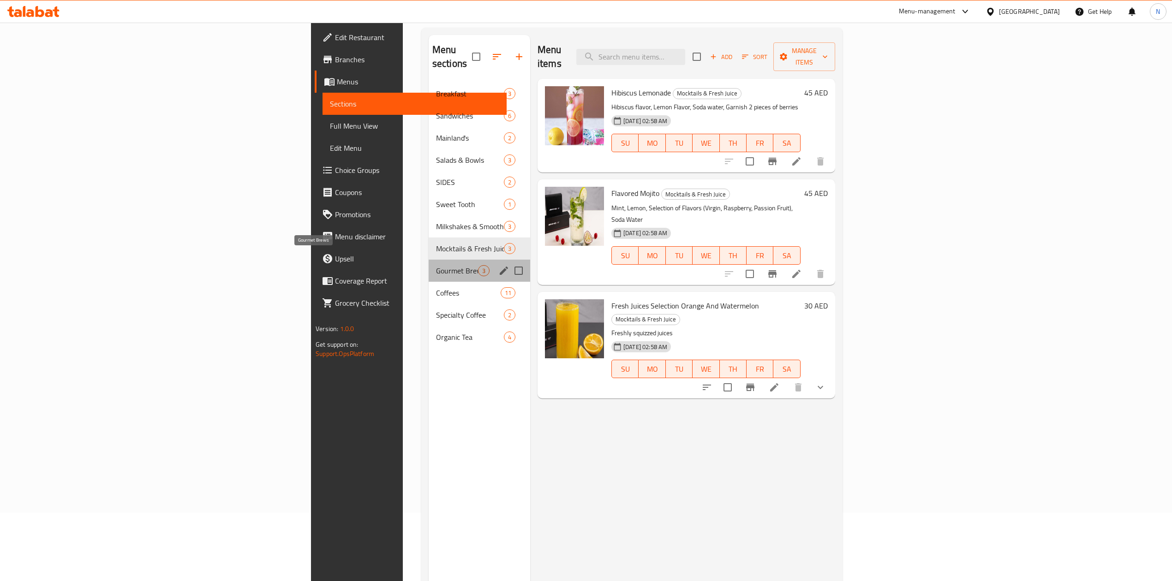
click at [436, 265] on span "Gourmet Brews" at bounding box center [457, 270] width 42 height 11
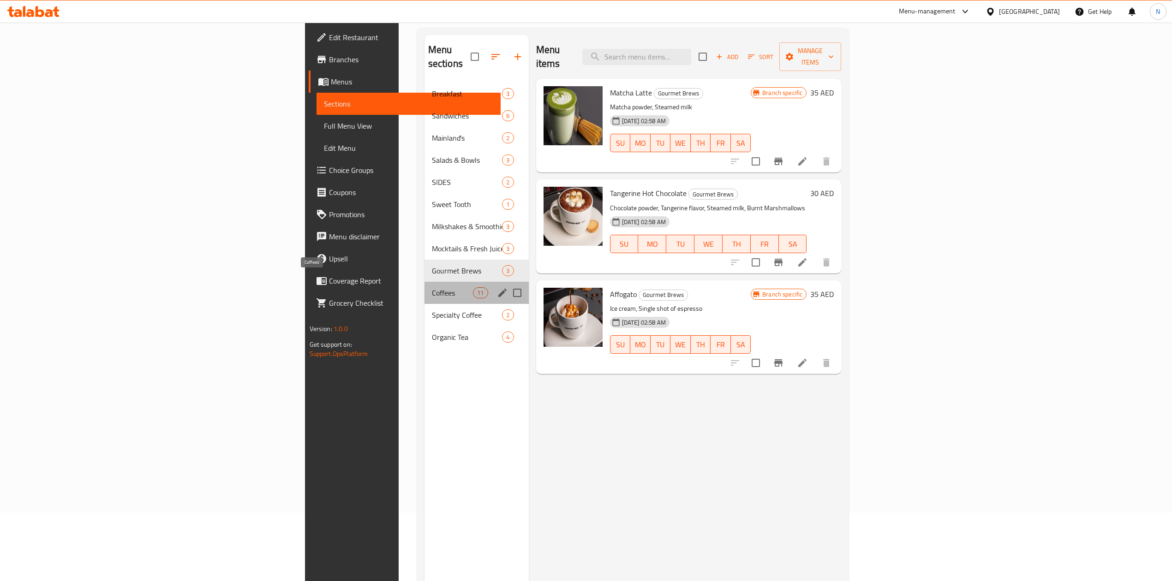
click at [432, 287] on span "Coffees" at bounding box center [453, 292] width 42 height 11
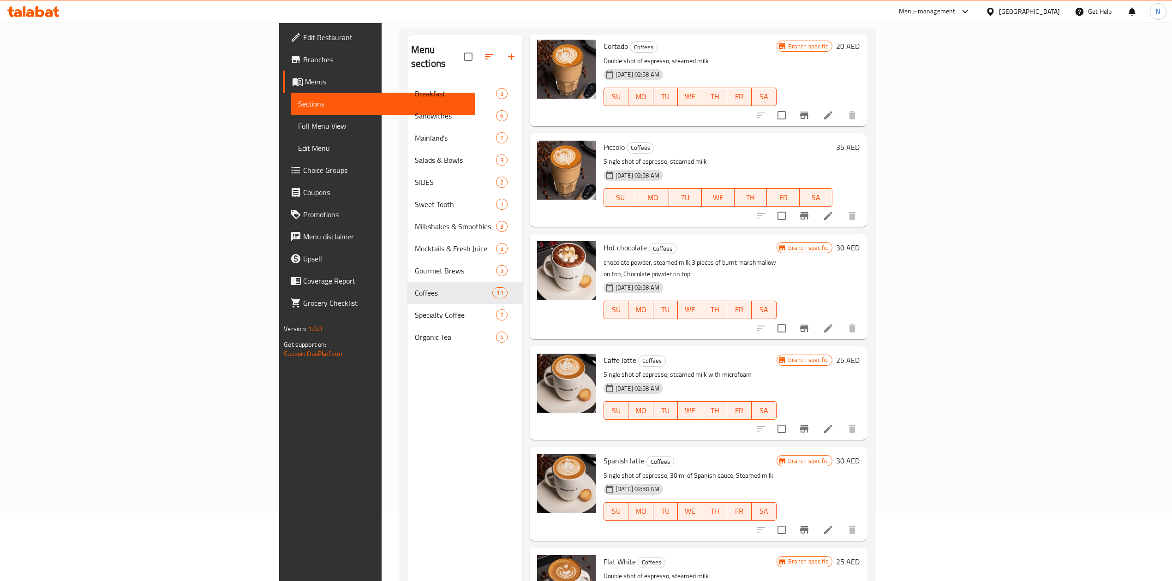
scroll to position [130, 0]
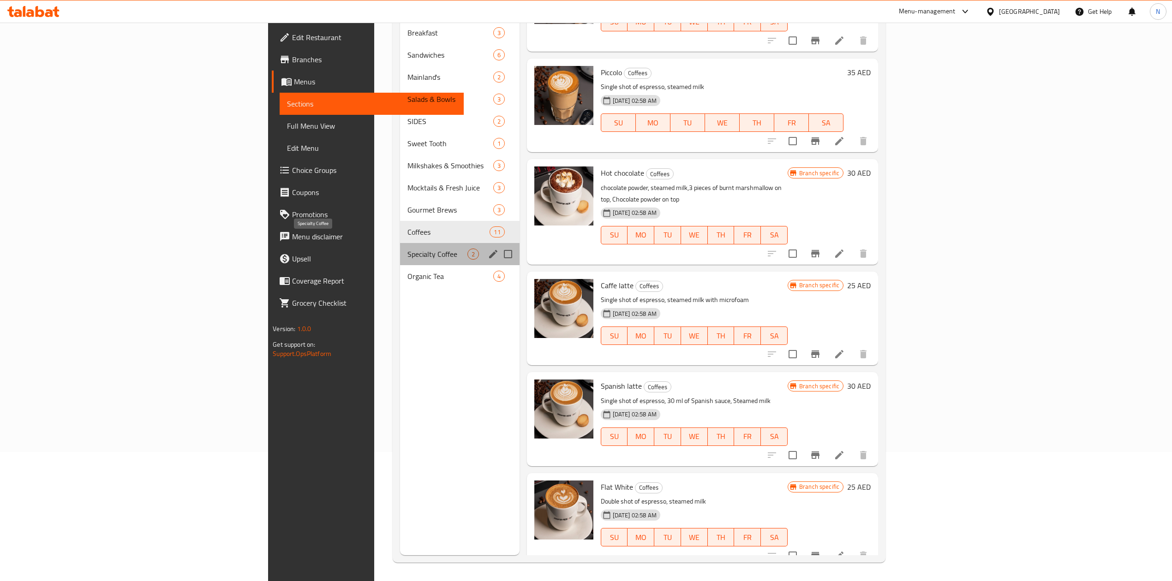
click at [407, 249] on span "Specialty Coffee" at bounding box center [437, 254] width 60 height 11
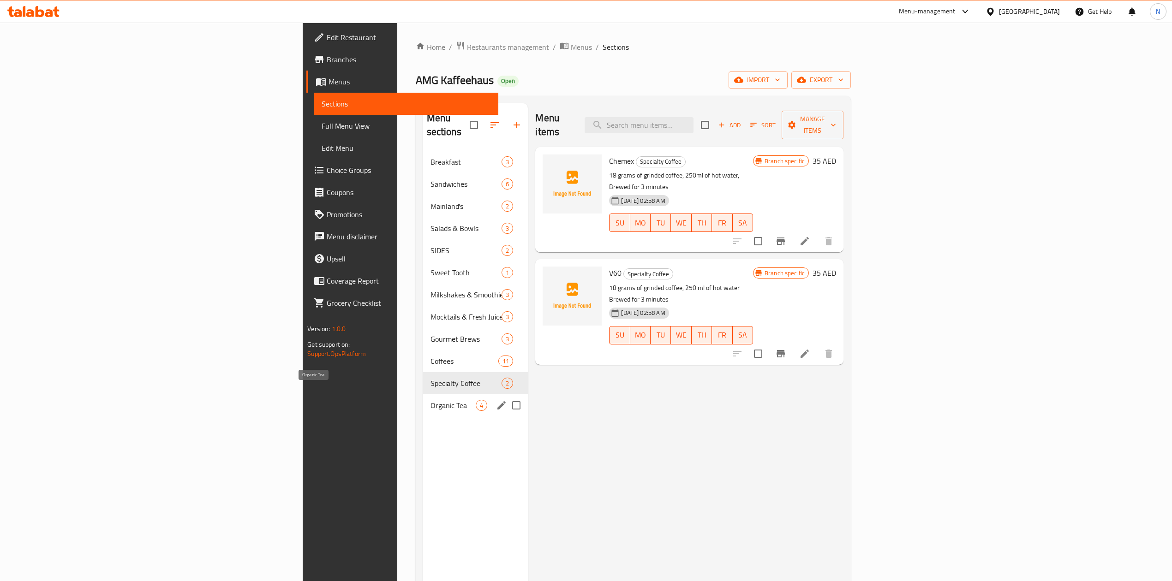
click at [430, 400] on span "Organic Tea" at bounding box center [453, 405] width 46 height 11
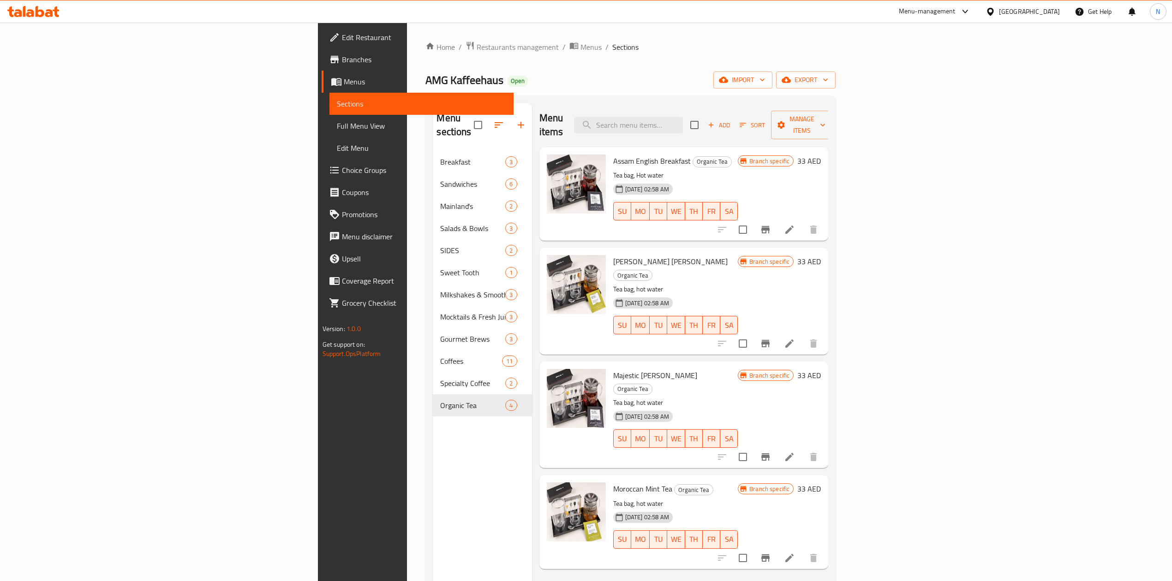
click at [701, 155] on h6 "Assam English Breakfast Organic Tea" at bounding box center [675, 161] width 125 height 13
click at [828, 80] on span "export" at bounding box center [805, 80] width 45 height 12
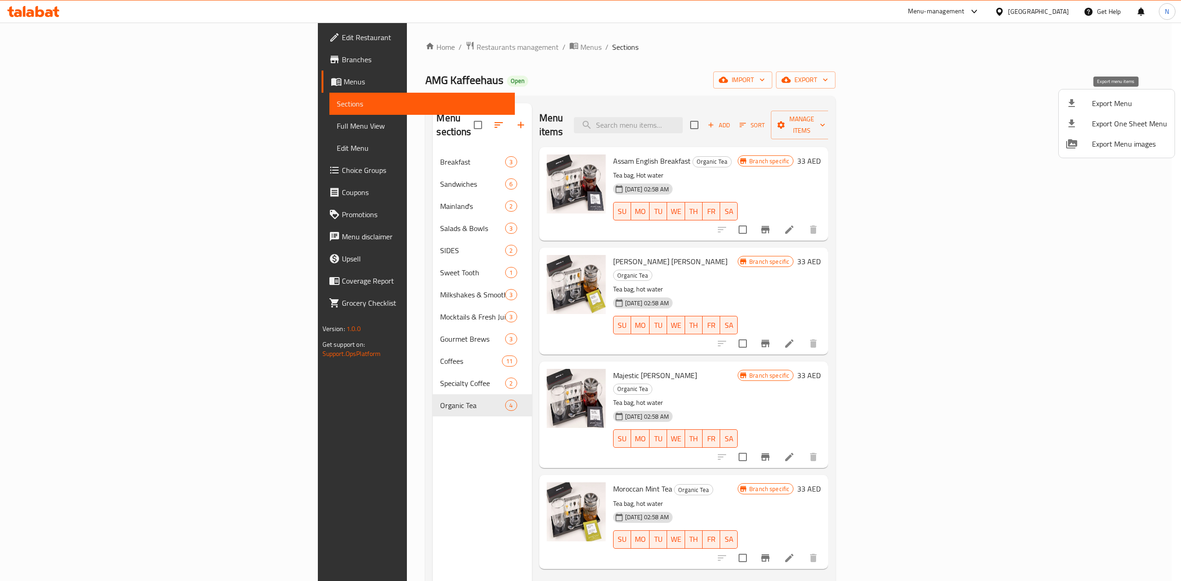
click at [1124, 95] on li "Export Menu" at bounding box center [1117, 103] width 116 height 20
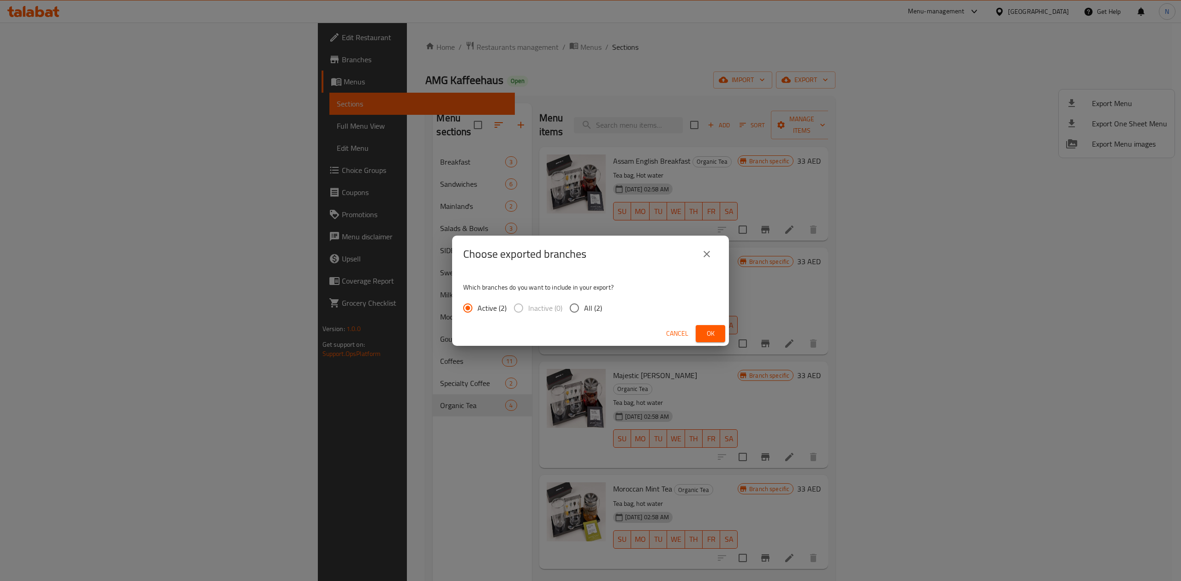
click at [595, 299] on label "All (2)" at bounding box center [583, 307] width 37 height 19
click at [584, 299] on input "All (2)" at bounding box center [574, 307] width 19 height 19
radio input "true"
click at [709, 328] on span "Ok" at bounding box center [710, 334] width 15 height 12
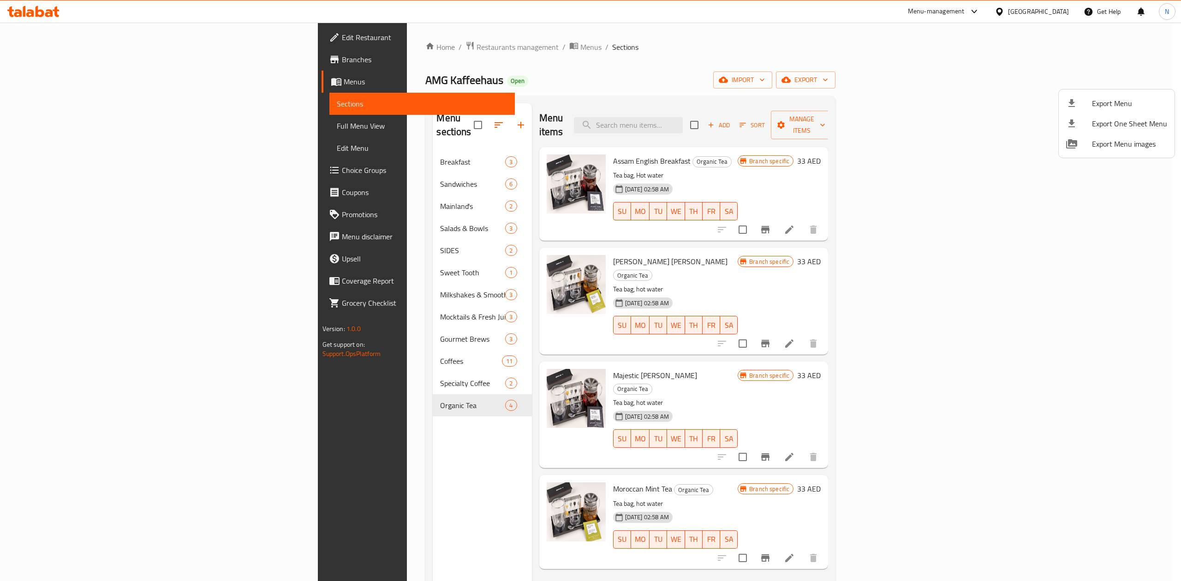
click at [318, 190] on div at bounding box center [590, 290] width 1181 height 581
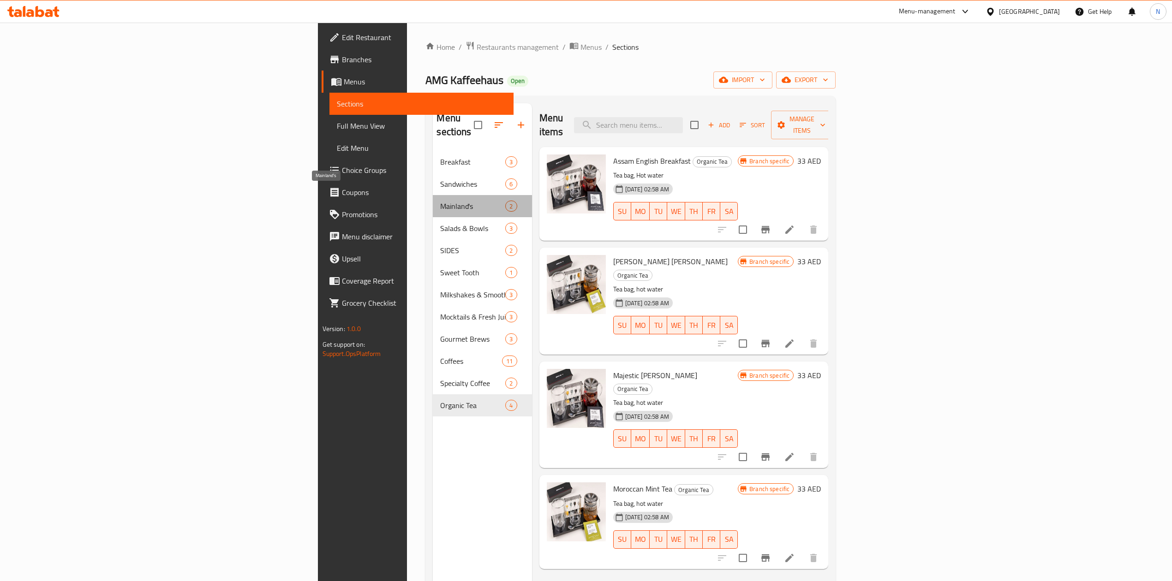
click at [440, 201] on span "Mainland's" at bounding box center [472, 206] width 65 height 11
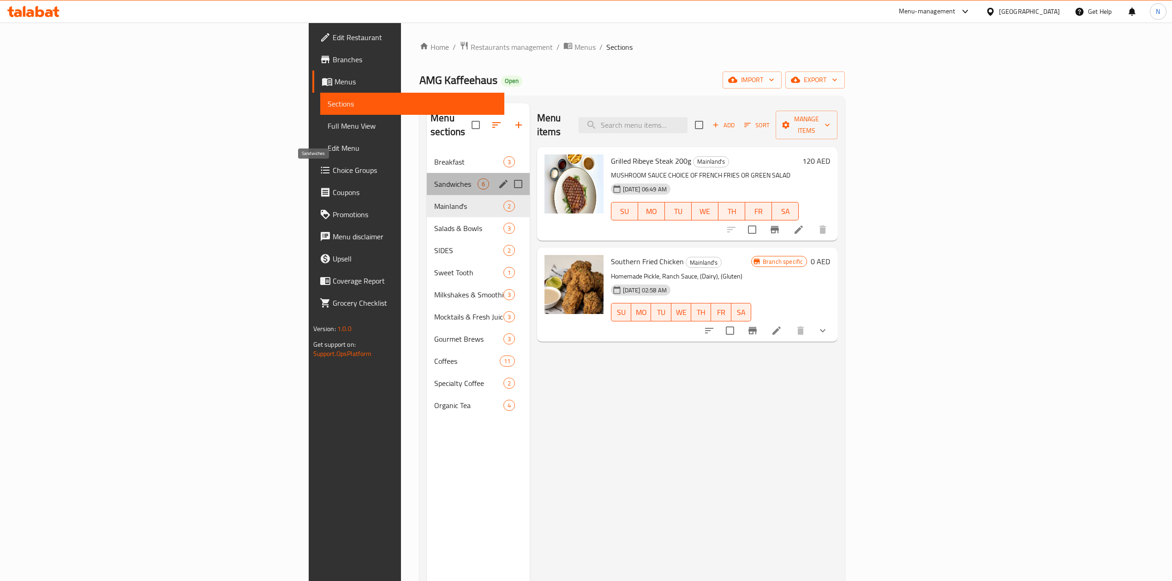
click at [434, 179] on span "Sandwiches" at bounding box center [455, 184] width 43 height 11
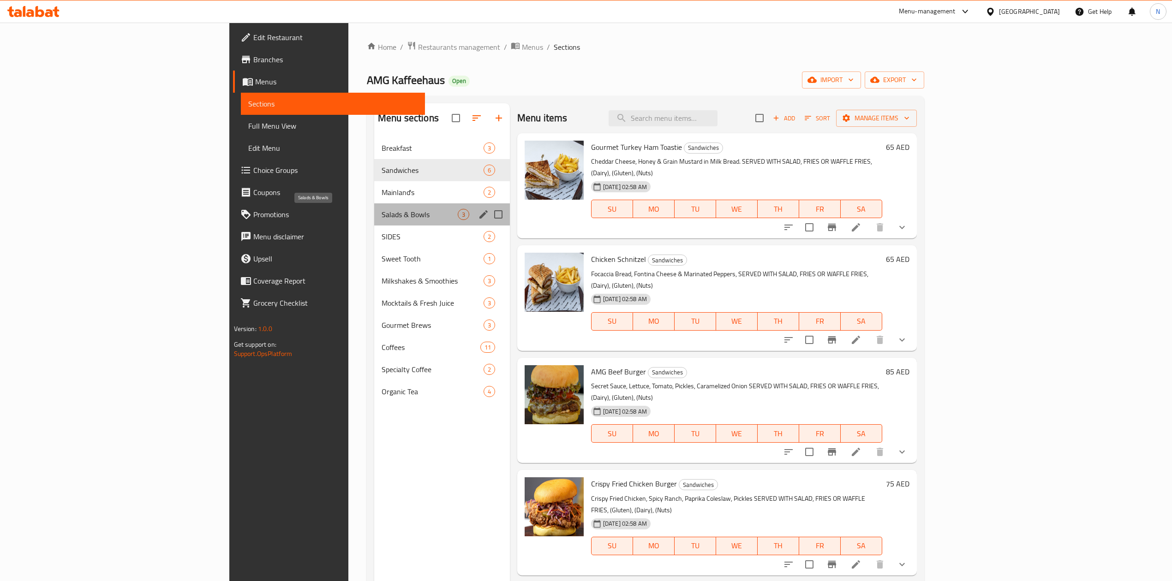
click at [381, 215] on span "Salads & Bowls" at bounding box center [419, 214] width 76 height 11
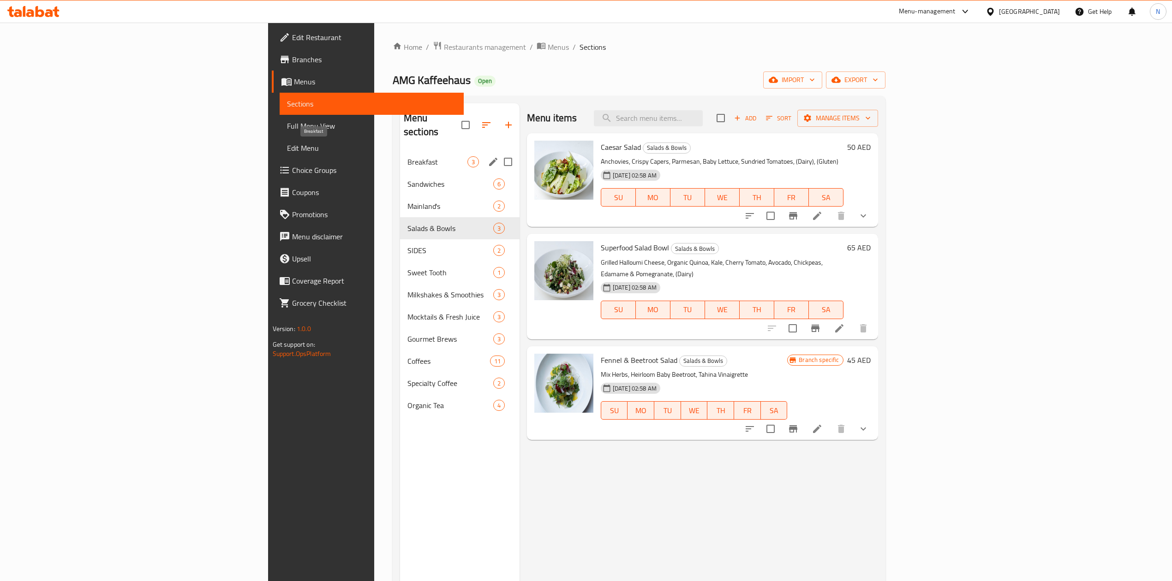
click at [407, 156] on span "Breakfast" at bounding box center [437, 161] width 60 height 11
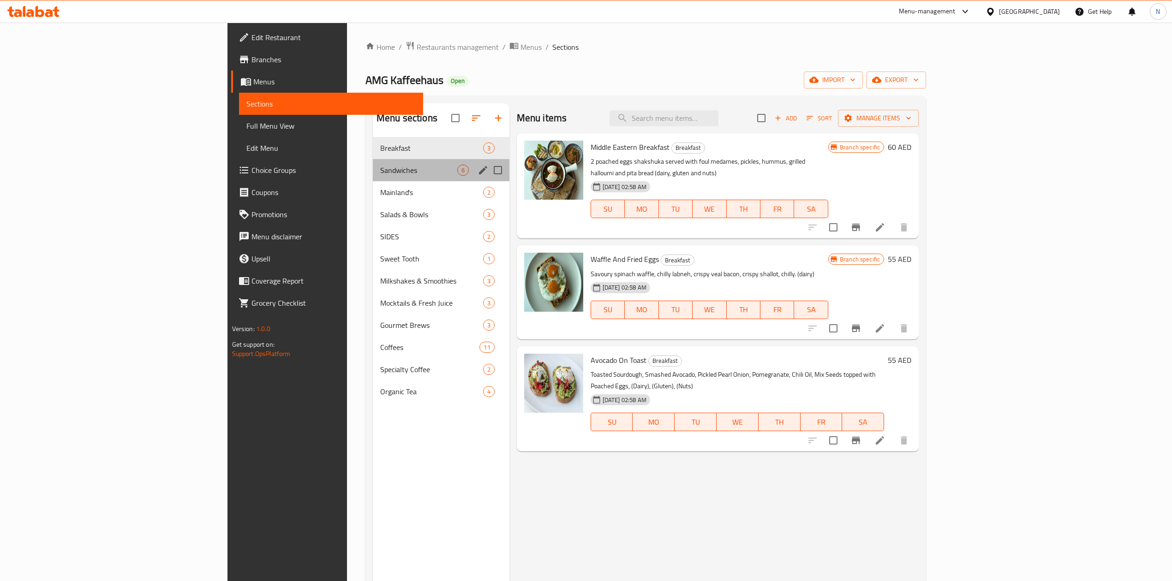
click at [373, 161] on div "Sandwiches 6" at bounding box center [441, 170] width 137 height 22
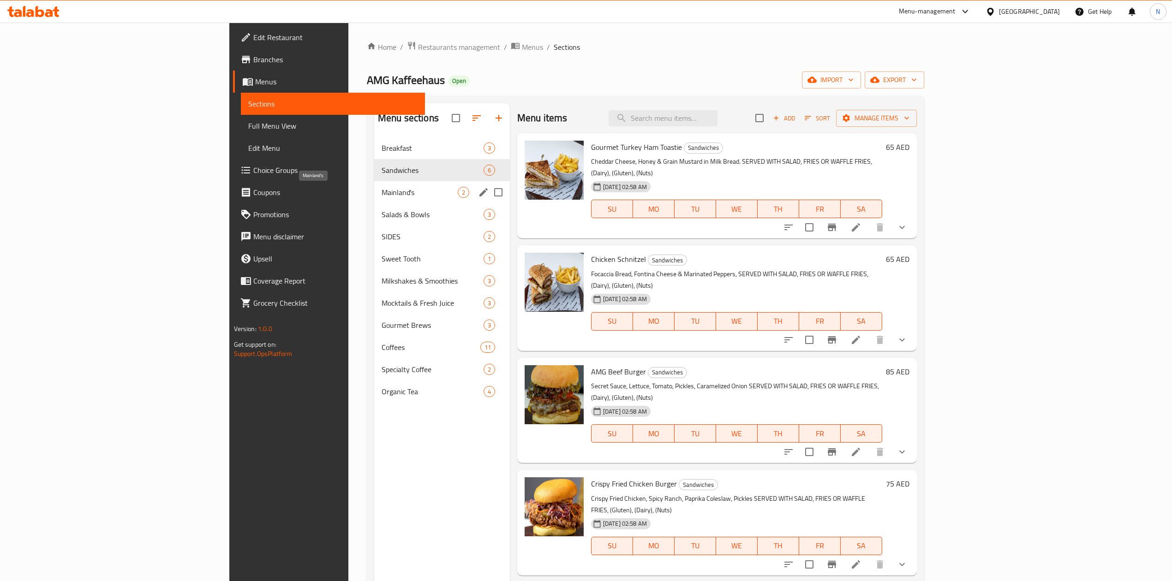
click at [381, 198] on span "Mainland's" at bounding box center [419, 192] width 76 height 11
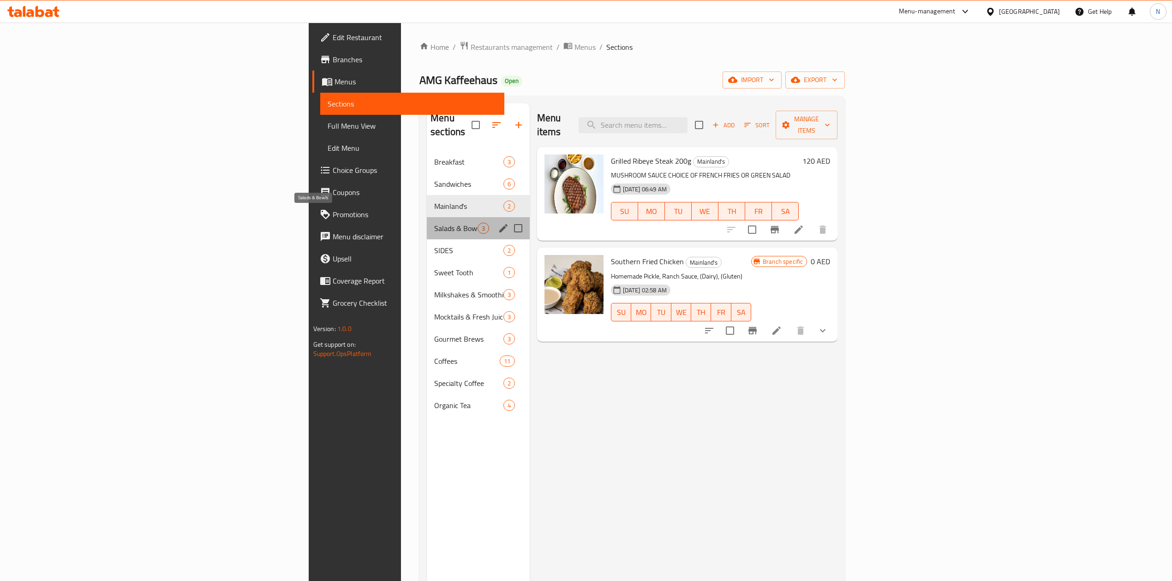
click at [434, 223] on span "Salads & Bowls" at bounding box center [455, 228] width 43 height 11
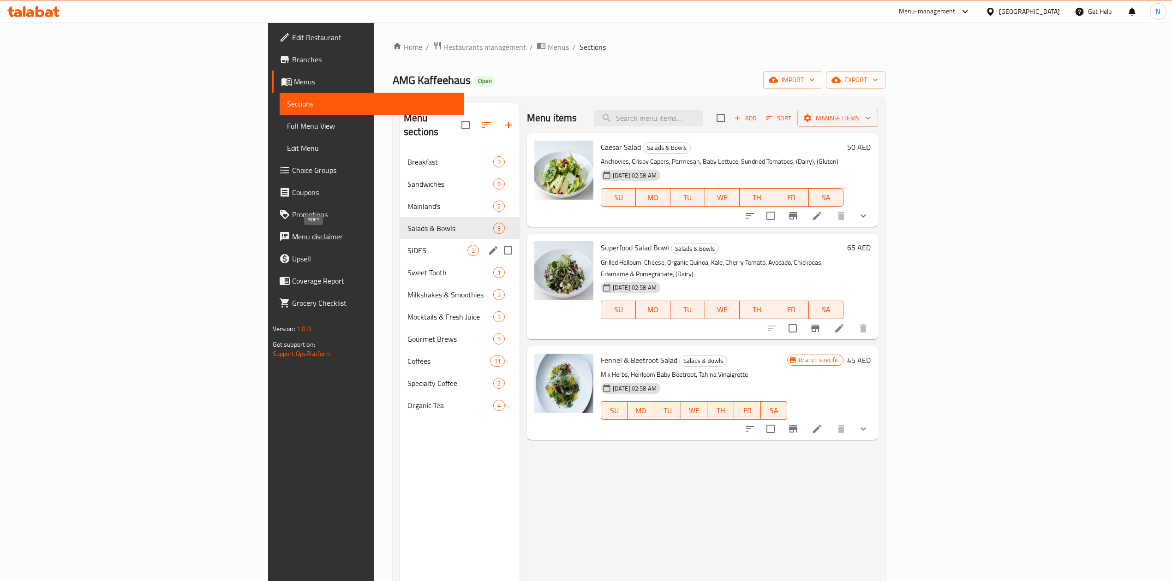
click at [407, 245] on span "SIDES" at bounding box center [437, 250] width 60 height 11
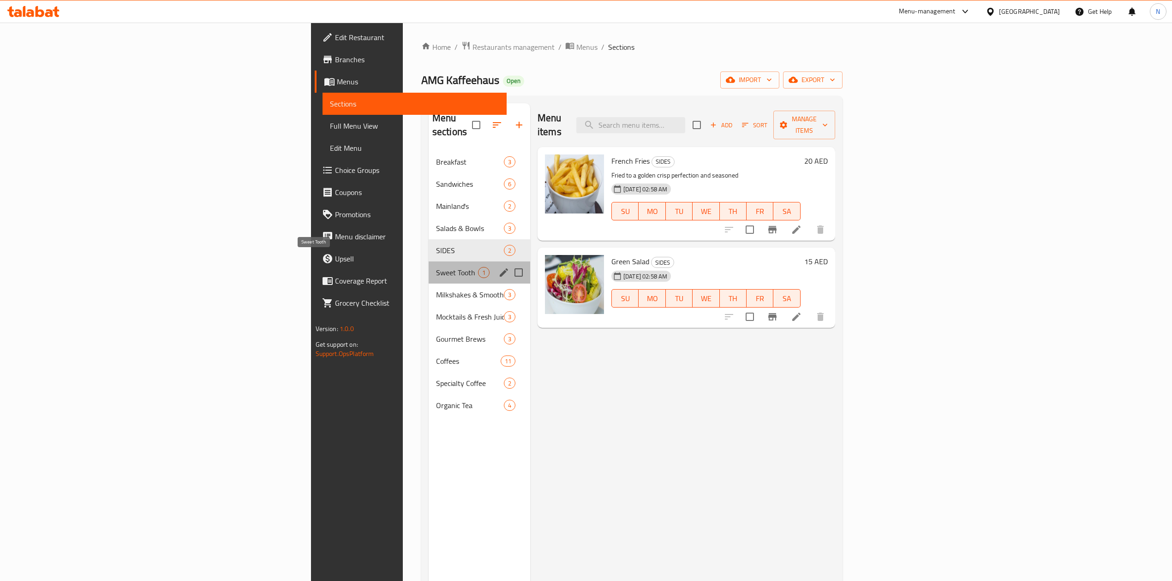
click at [436, 267] on span "Sweet Tooth" at bounding box center [457, 272] width 42 height 11
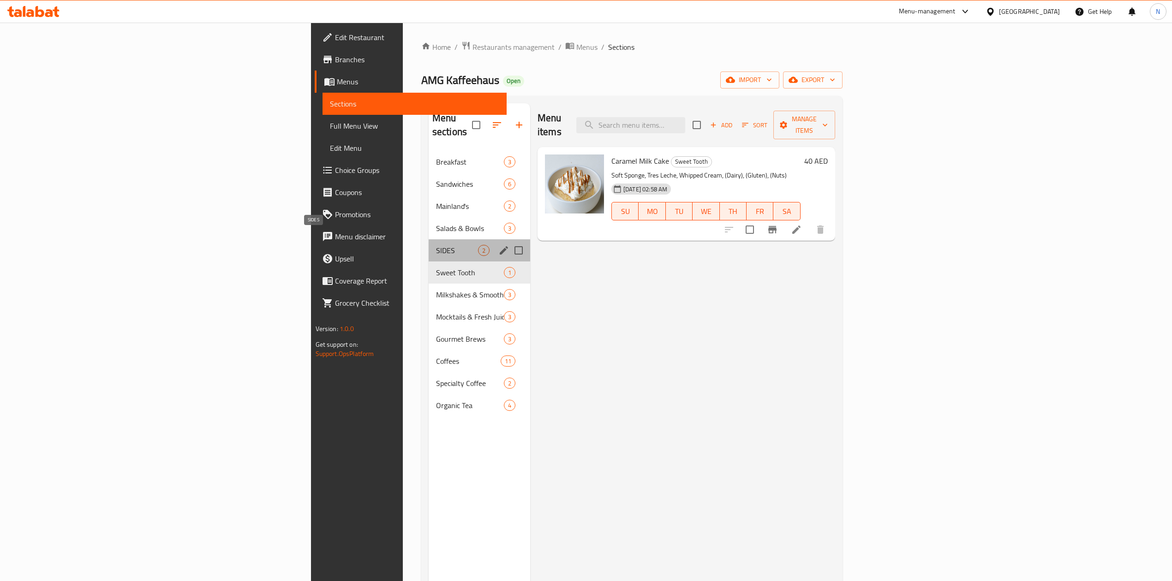
click at [436, 245] on span "SIDES" at bounding box center [457, 250] width 42 height 11
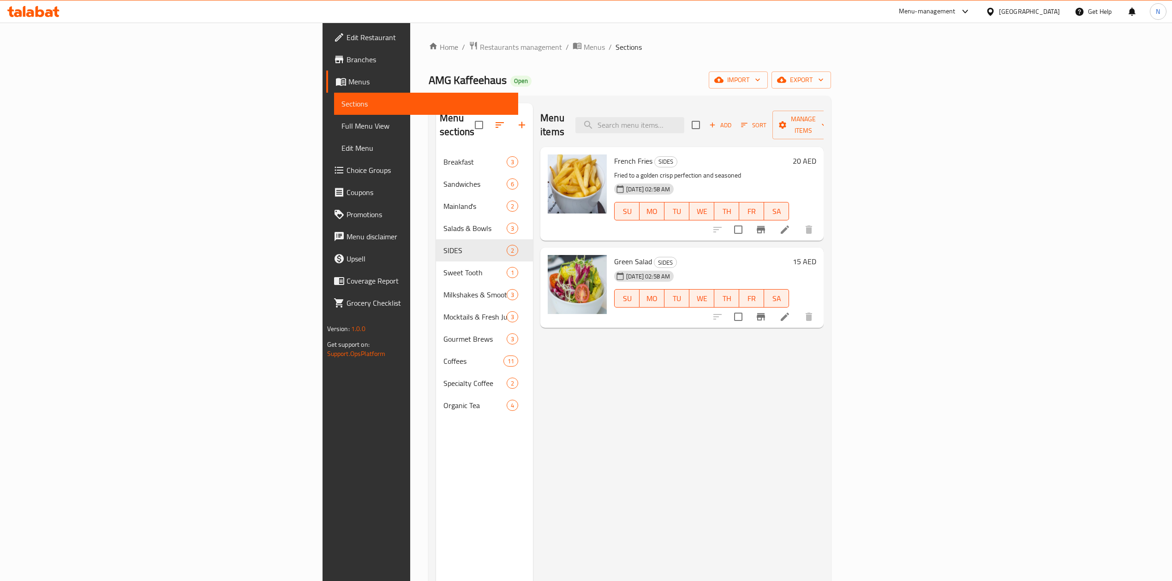
click at [739, 465] on div "Menu items Add Sort Manage items French Fries SIDES Fried to a golden crisp per…" at bounding box center [678, 393] width 291 height 581
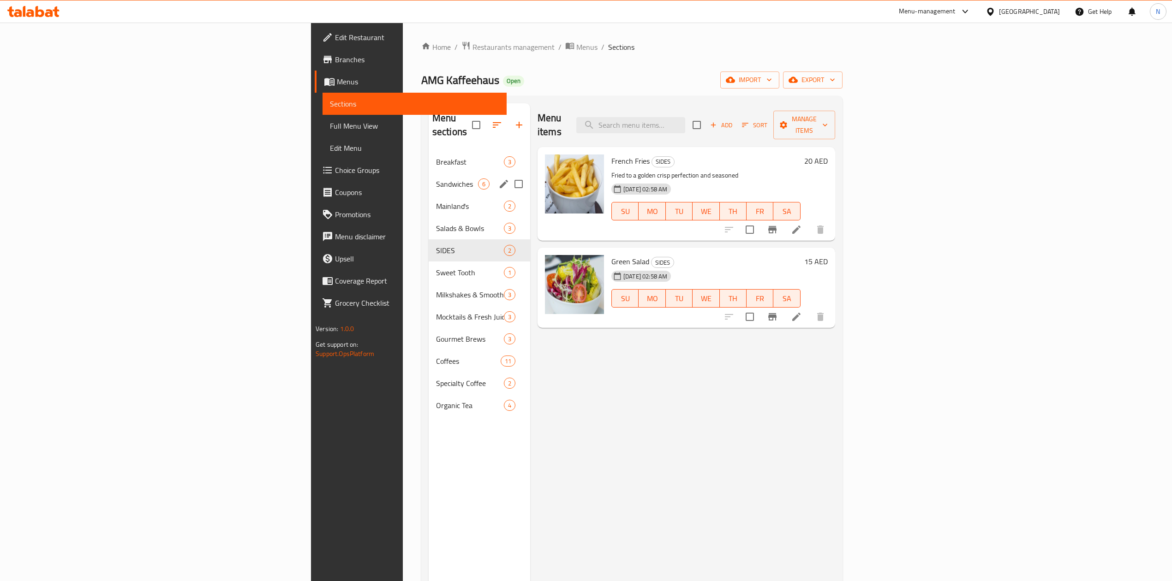
click at [429, 156] on div "Breakfast 3" at bounding box center [479, 162] width 101 height 22
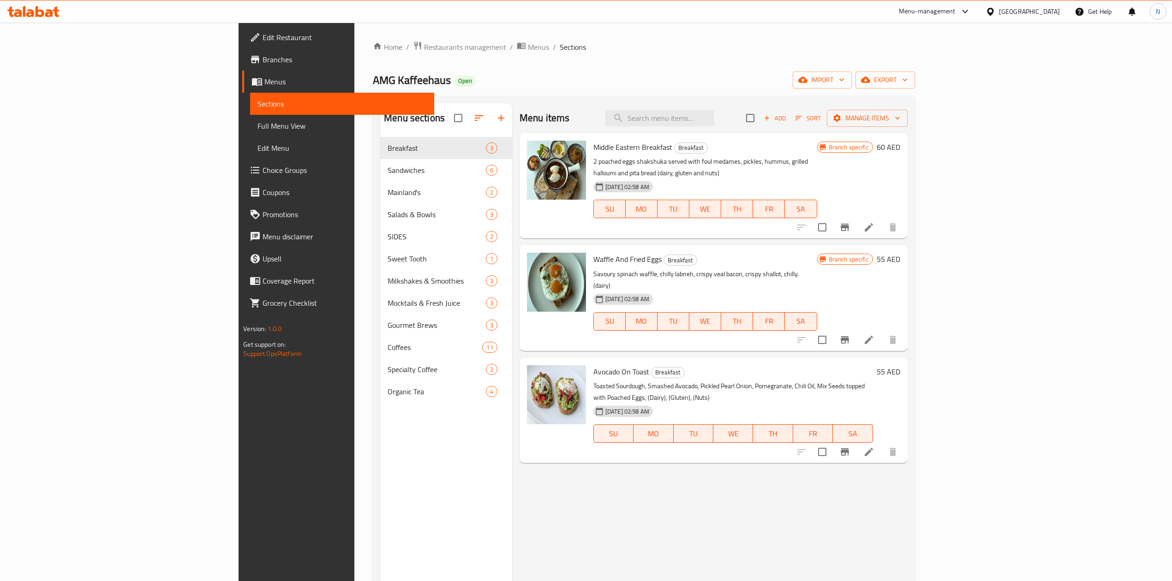
drag, startPoint x: 703, startPoint y: 102, endPoint x: 709, endPoint y: 107, distance: 7.2
click at [704, 102] on div "Menu sections Breakfast 3 Sandwiches 6 Mainland's 2 Salads & Bowls 3 SIDES 2 Sw…" at bounding box center [644, 394] width 542 height 596
click at [713, 112] on input "search" at bounding box center [659, 118] width 109 height 16
paste input "Quick Pit Stop Breakfast"
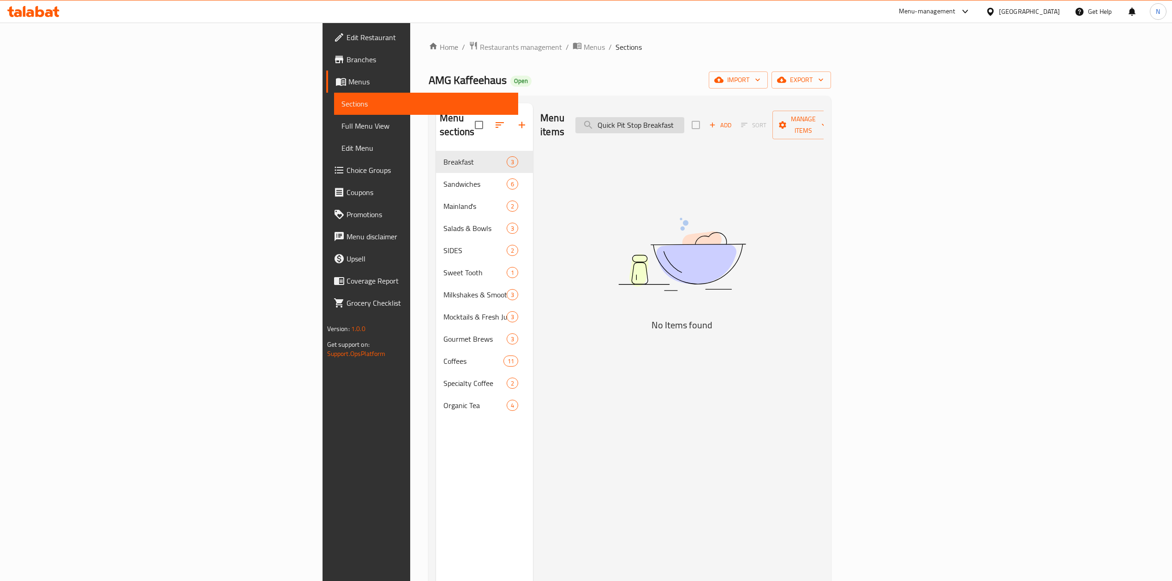
click at [684, 118] on input "Quick Pit Stop Breakfast" at bounding box center [629, 125] width 109 height 16
drag, startPoint x: 781, startPoint y: 117, endPoint x: 777, endPoint y: 126, distance: 10.1
click at [684, 124] on input "Quick Pit Stop" at bounding box center [629, 125] width 109 height 16
type input "Quick Pit Stop"
click at [436, 447] on div "Menu sections Breakfast 3 Sandwiches 6 Mainland's 2 Salads & Bowls 3 SIDES 2 Sw…" at bounding box center [484, 393] width 97 height 581
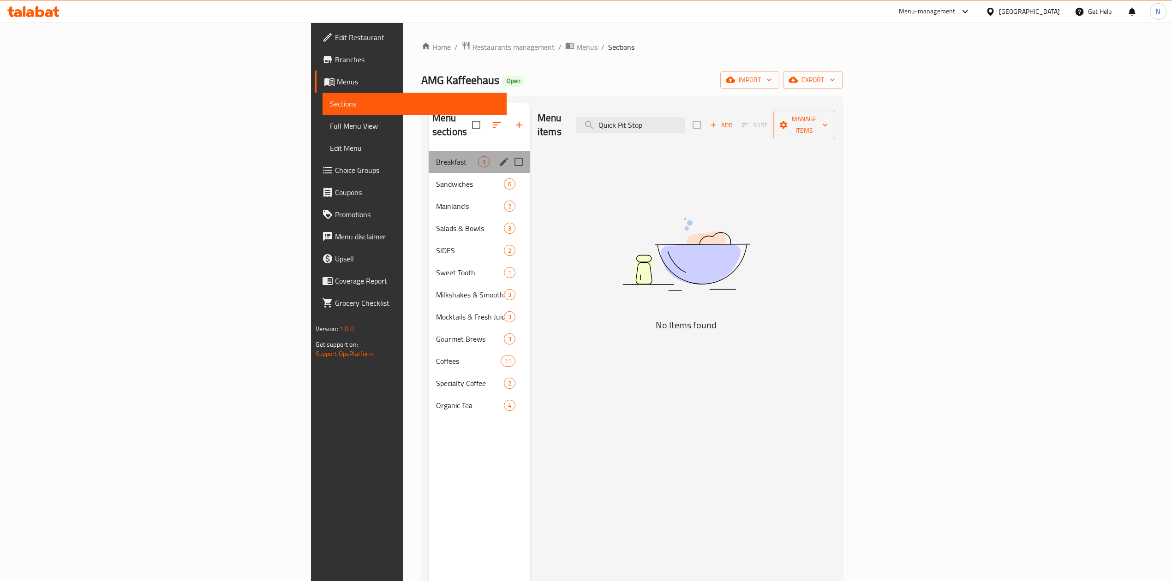
click at [478, 158] on span "3" at bounding box center [483, 162] width 11 height 9
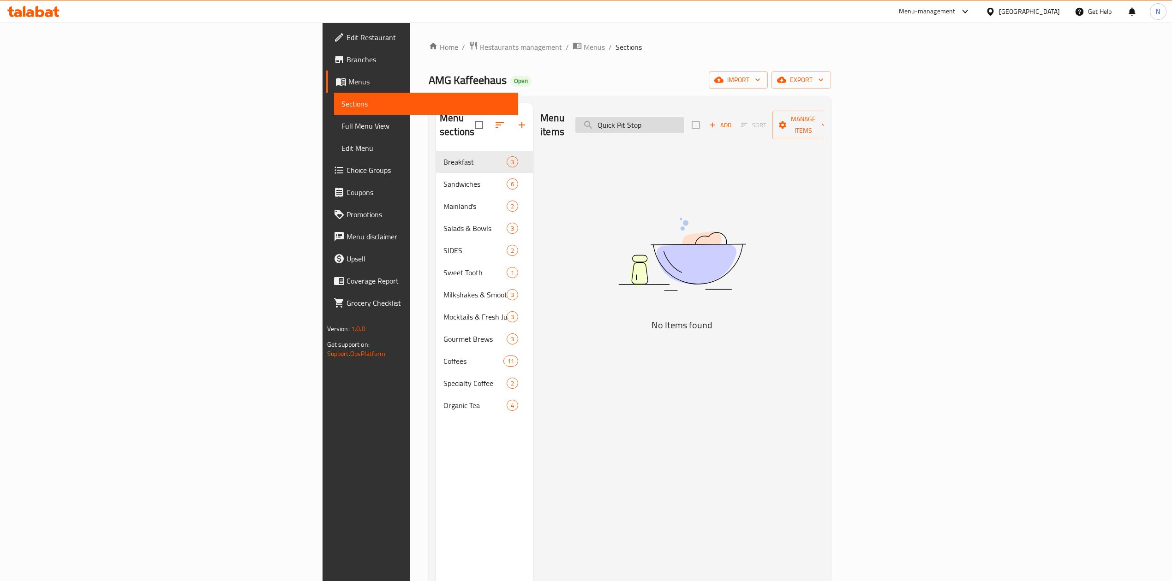
click at [684, 125] on input "Quick Pit Stop" at bounding box center [629, 125] width 109 height 16
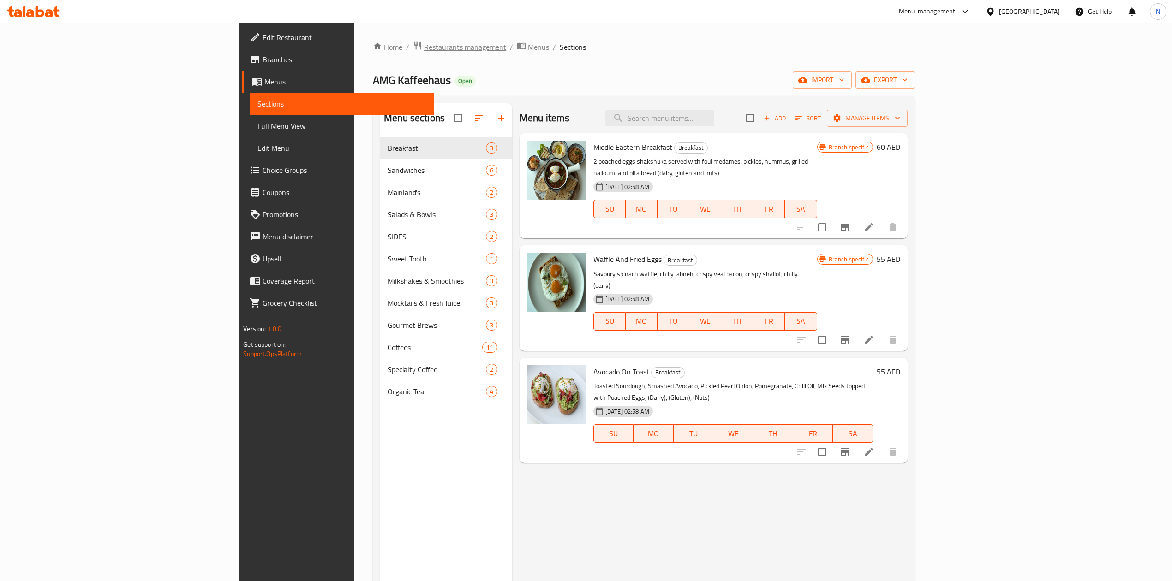
click at [424, 45] on span "Restaurants management" at bounding box center [465, 47] width 82 height 11
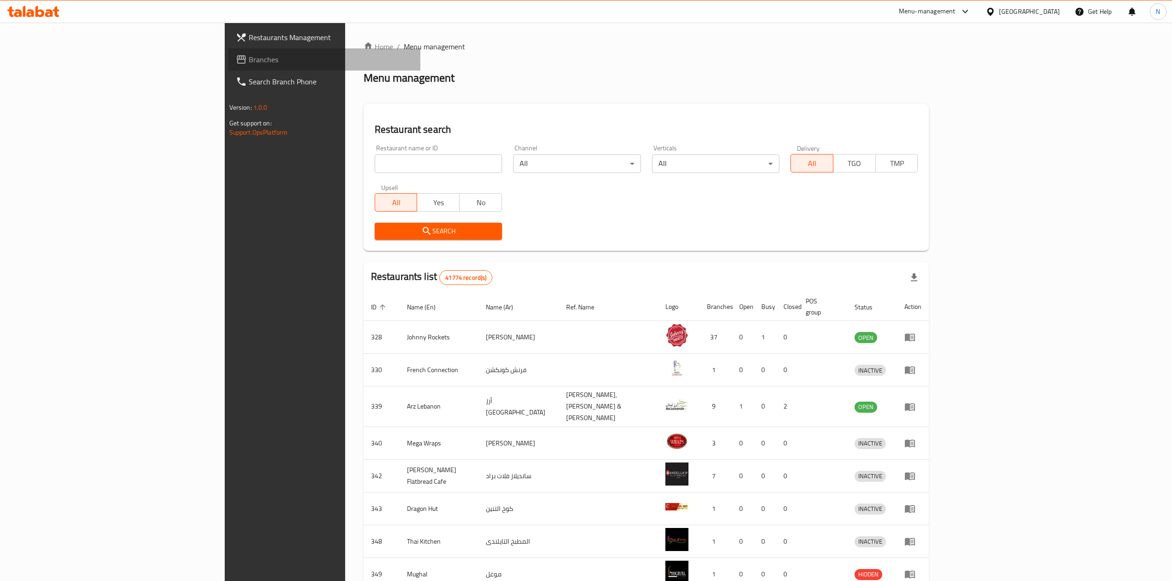
click at [249, 56] on span "Branches" at bounding box center [331, 59] width 164 height 11
